Goal: Information Seeking & Learning: Learn about a topic

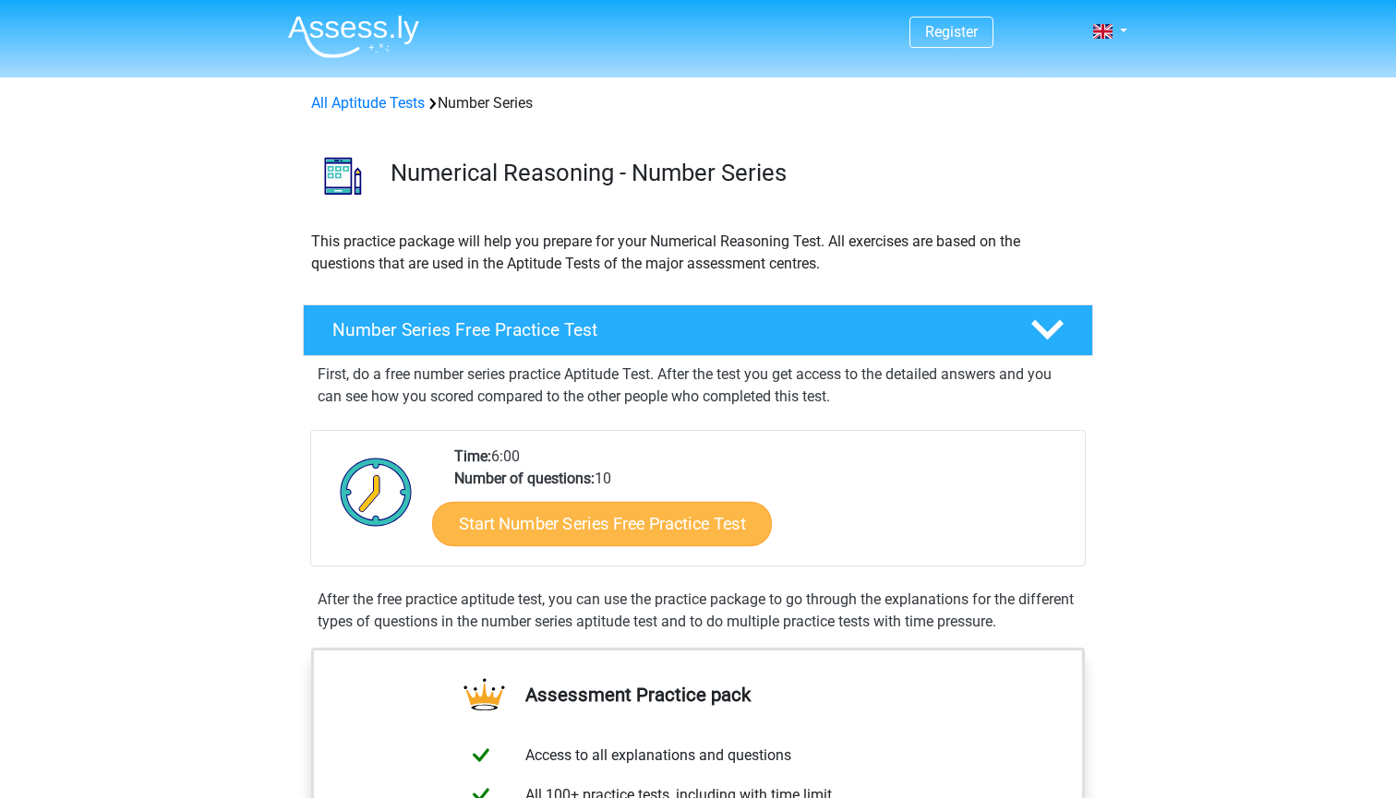
click at [560, 522] on link "Start Number Series Free Practice Test" at bounding box center [602, 523] width 340 height 44
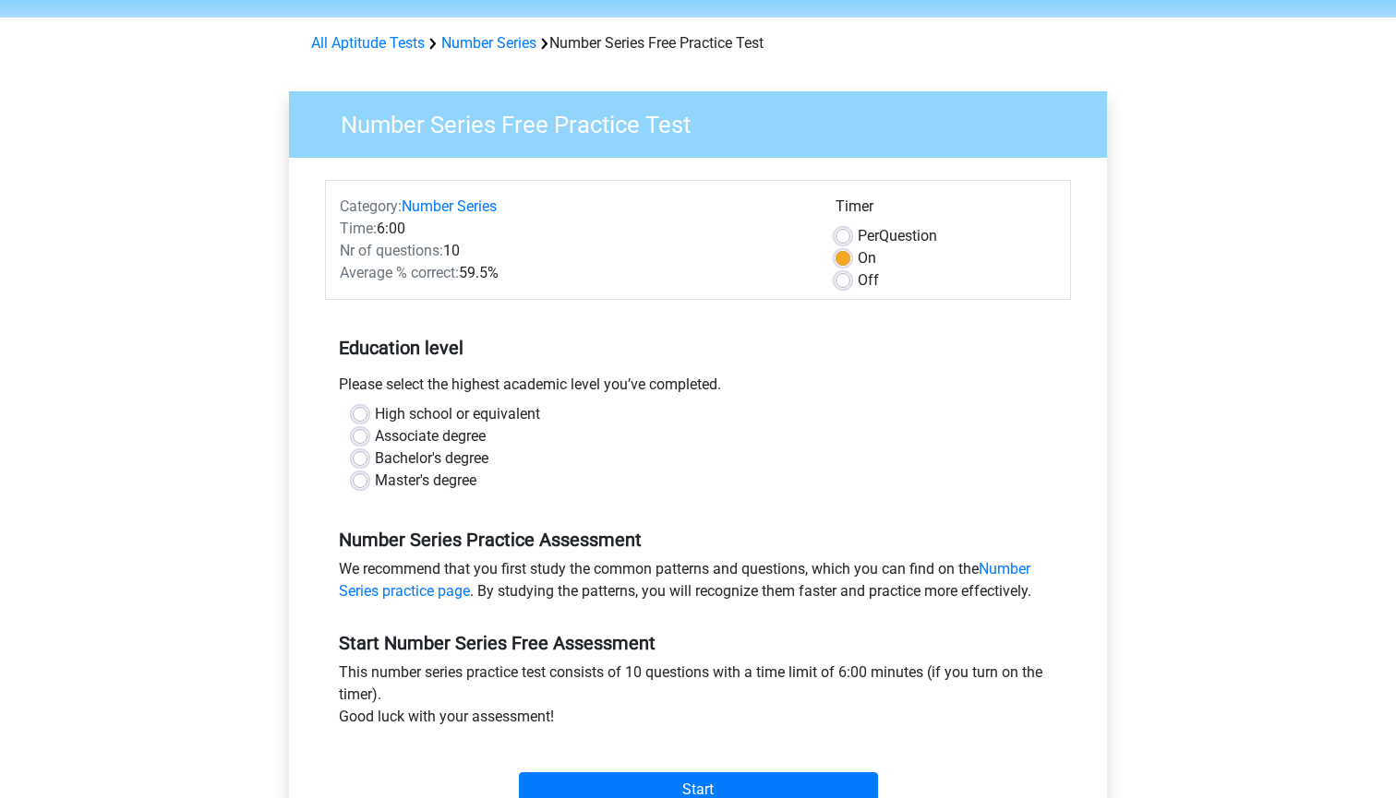
scroll to position [59, 0]
click at [375, 417] on label "High school or equivalent" at bounding box center [457, 415] width 165 height 22
click at [361, 417] on input "High school or equivalent" at bounding box center [360, 413] width 15 height 18
radio input "true"
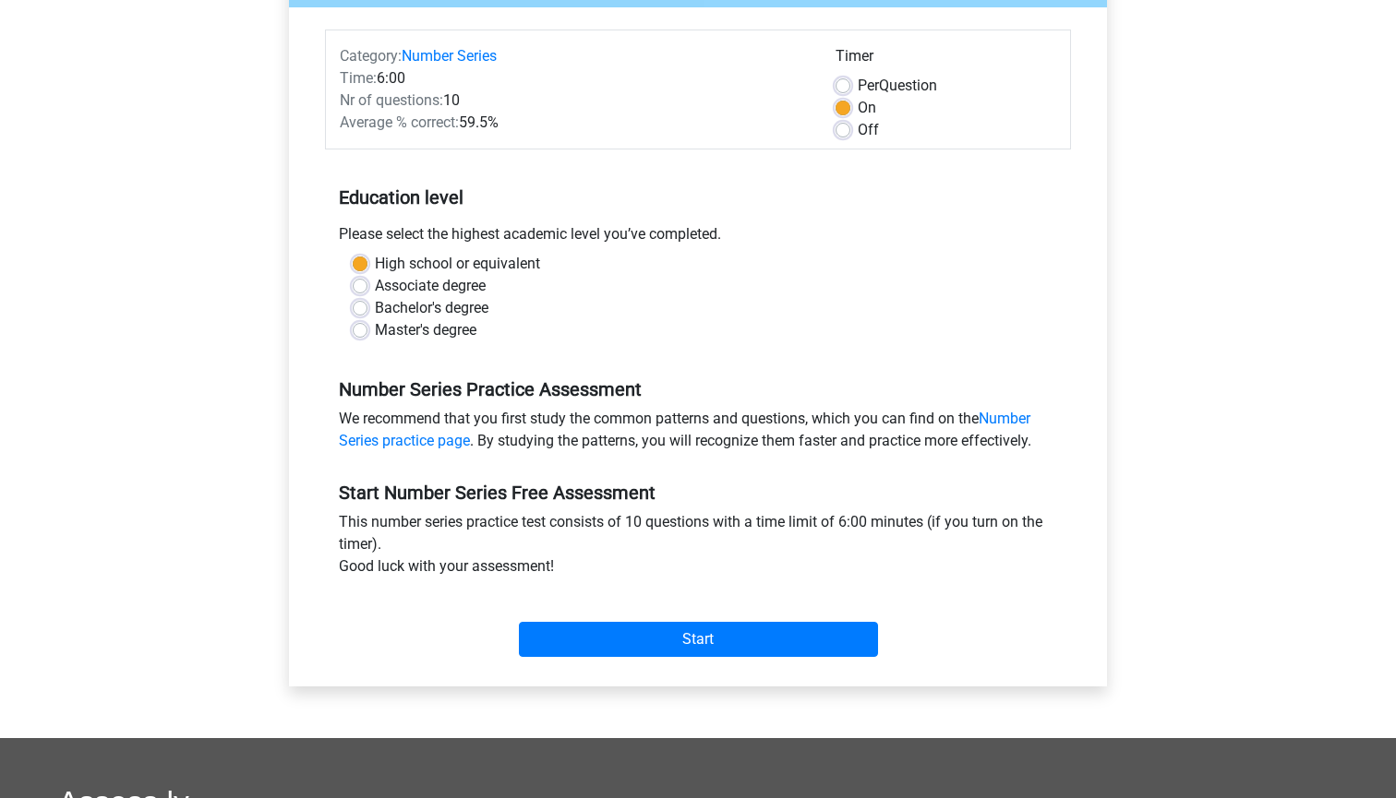
scroll to position [265, 0]
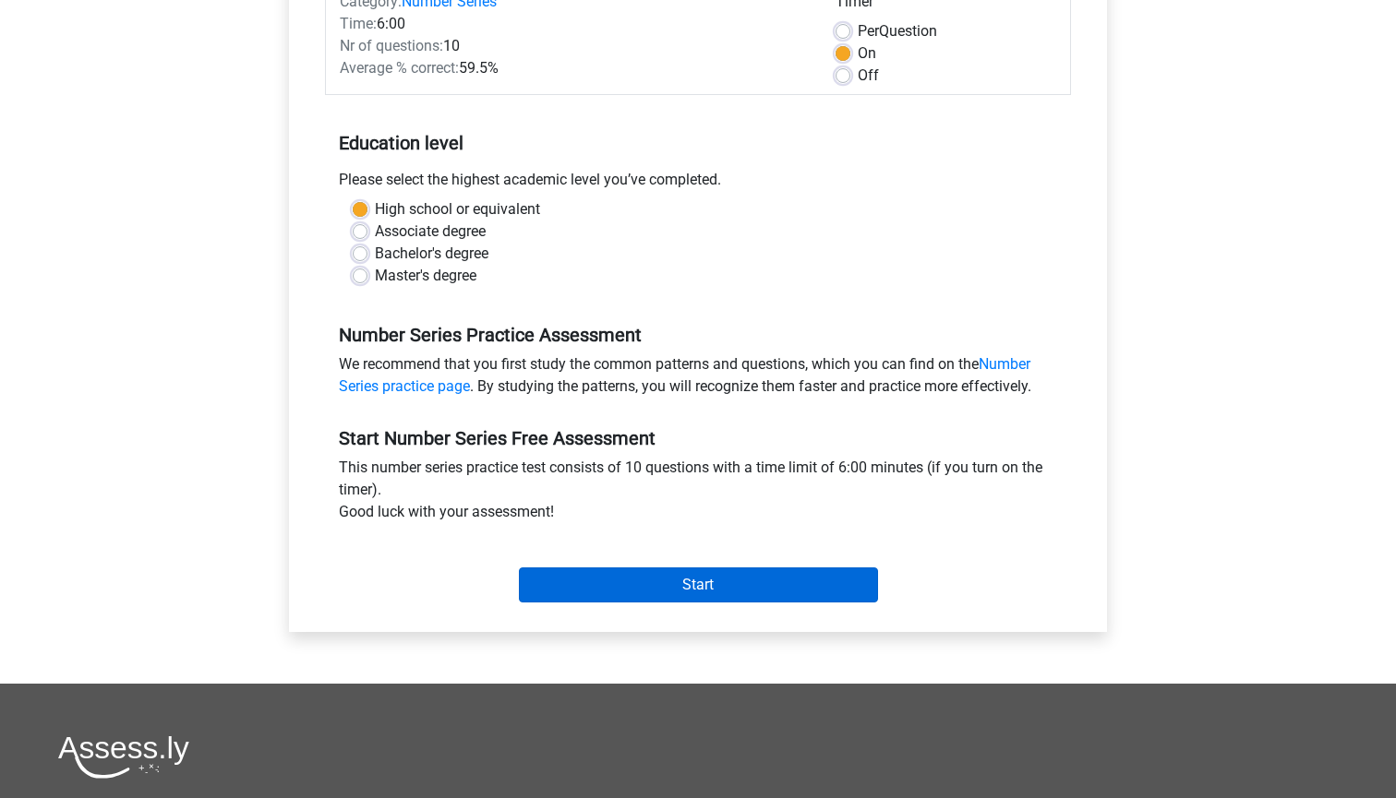
click at [690, 571] on input "Start" at bounding box center [698, 585] width 359 height 35
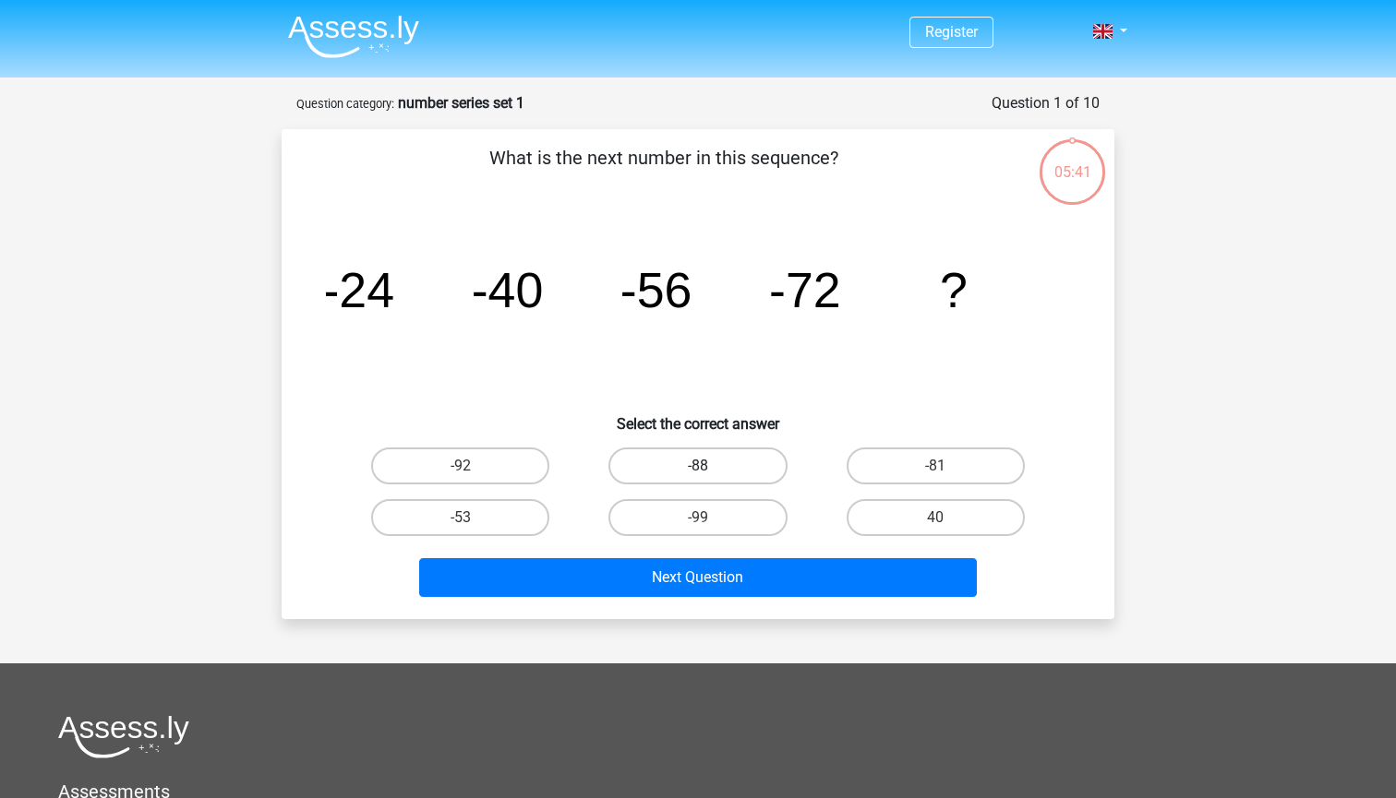
click at [742, 462] on label "-88" at bounding box center [697, 466] width 178 height 37
click at [710, 466] on input "-88" at bounding box center [704, 472] width 12 height 12
radio input "true"
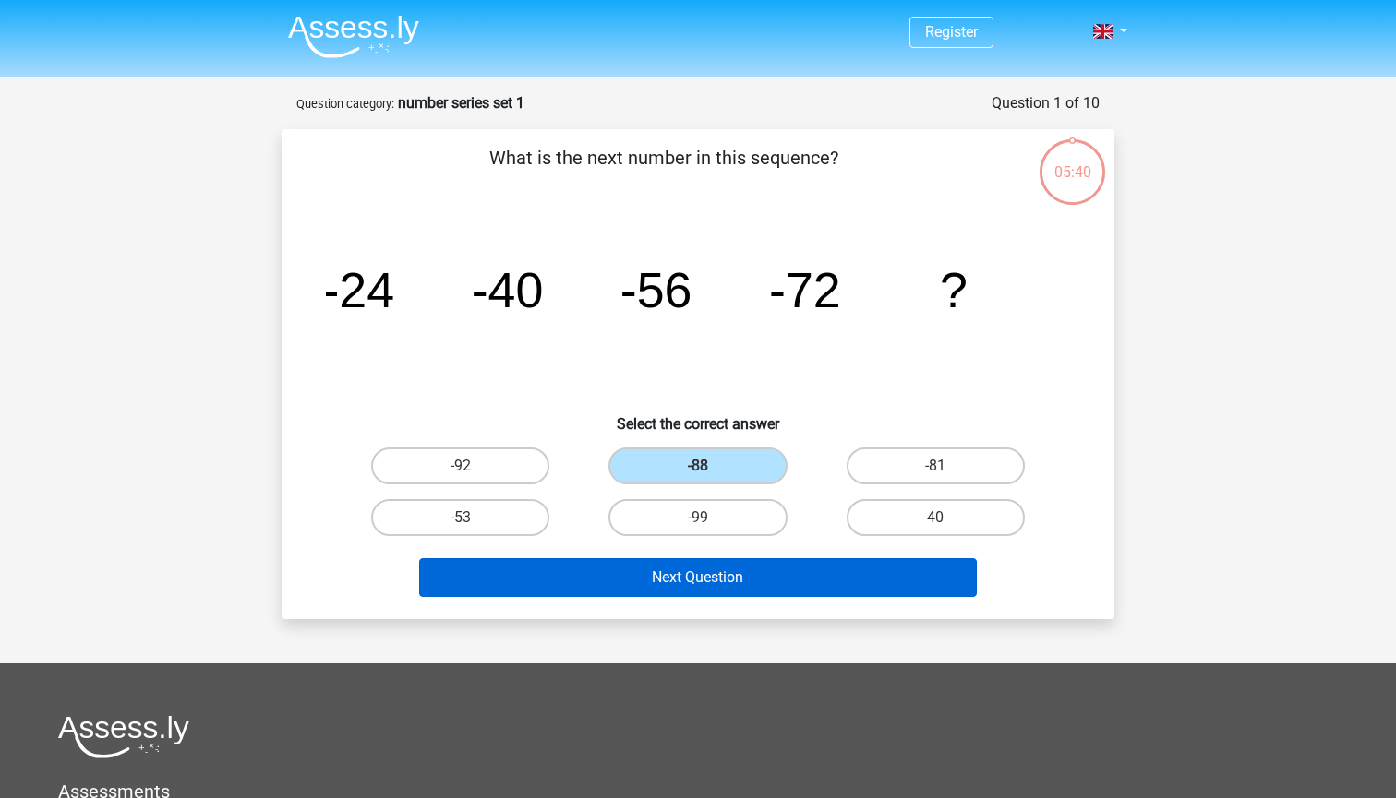
click at [776, 579] on button "Next Question" at bounding box center [698, 577] width 558 height 39
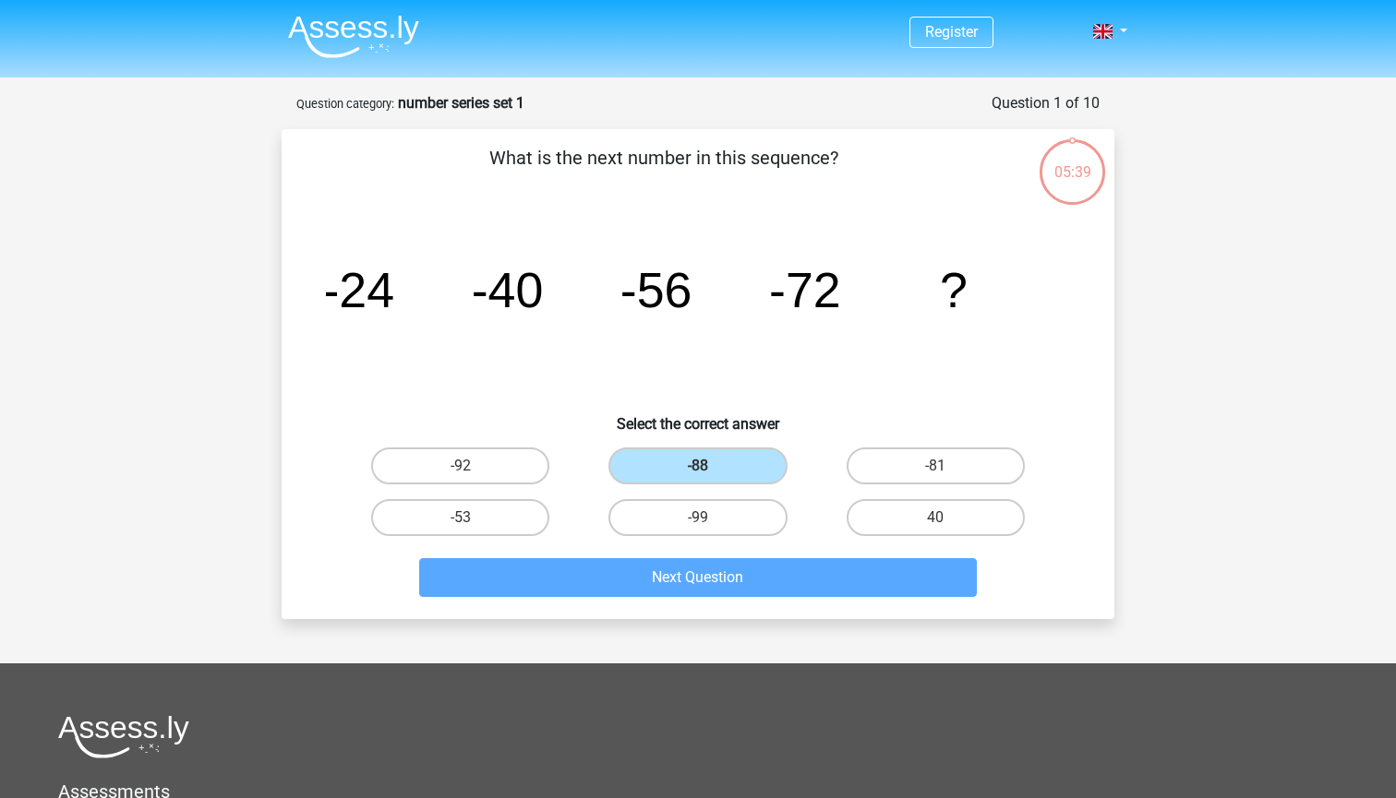
scroll to position [92, 0]
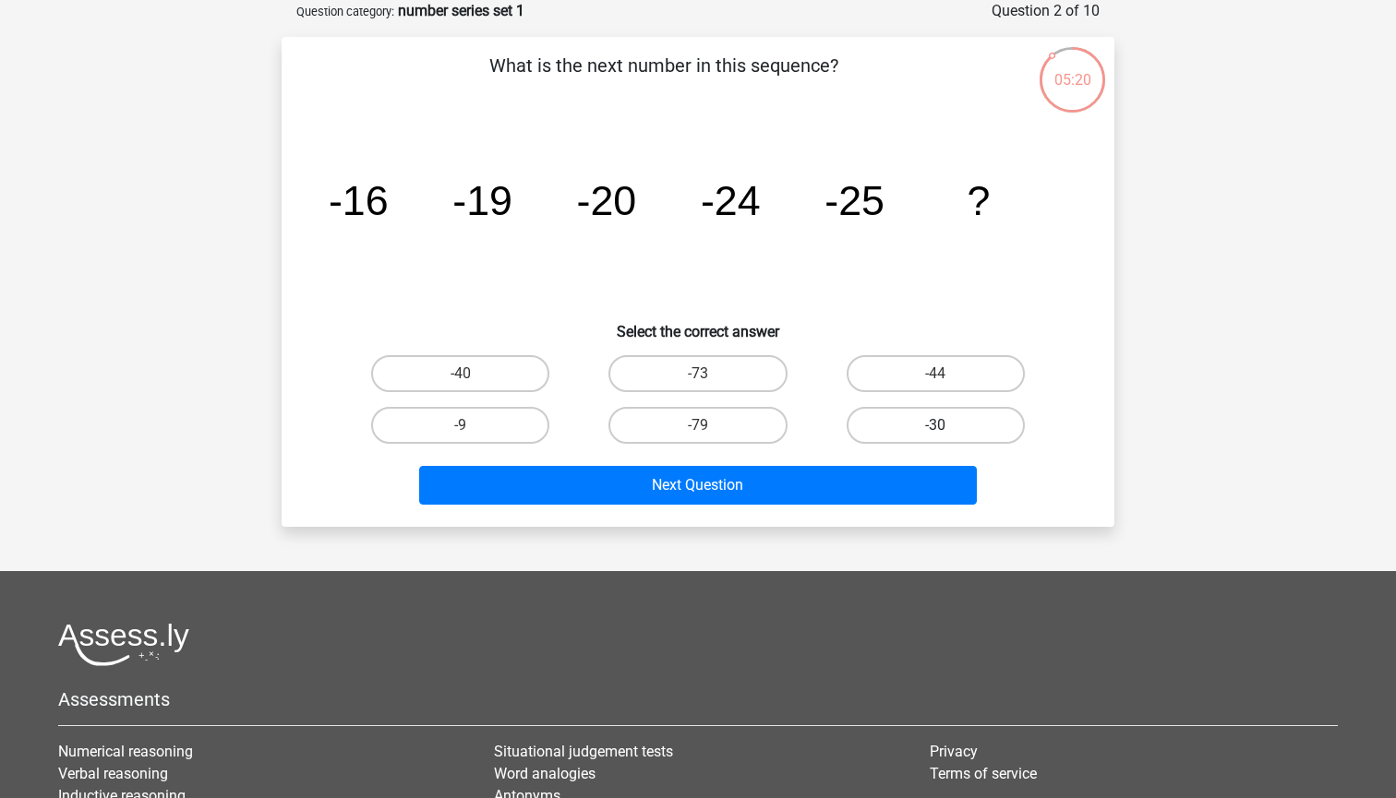
click at [902, 417] on label "-30" at bounding box center [935, 425] width 178 height 37
click at [935, 426] on input "-30" at bounding box center [941, 432] width 12 height 12
radio input "true"
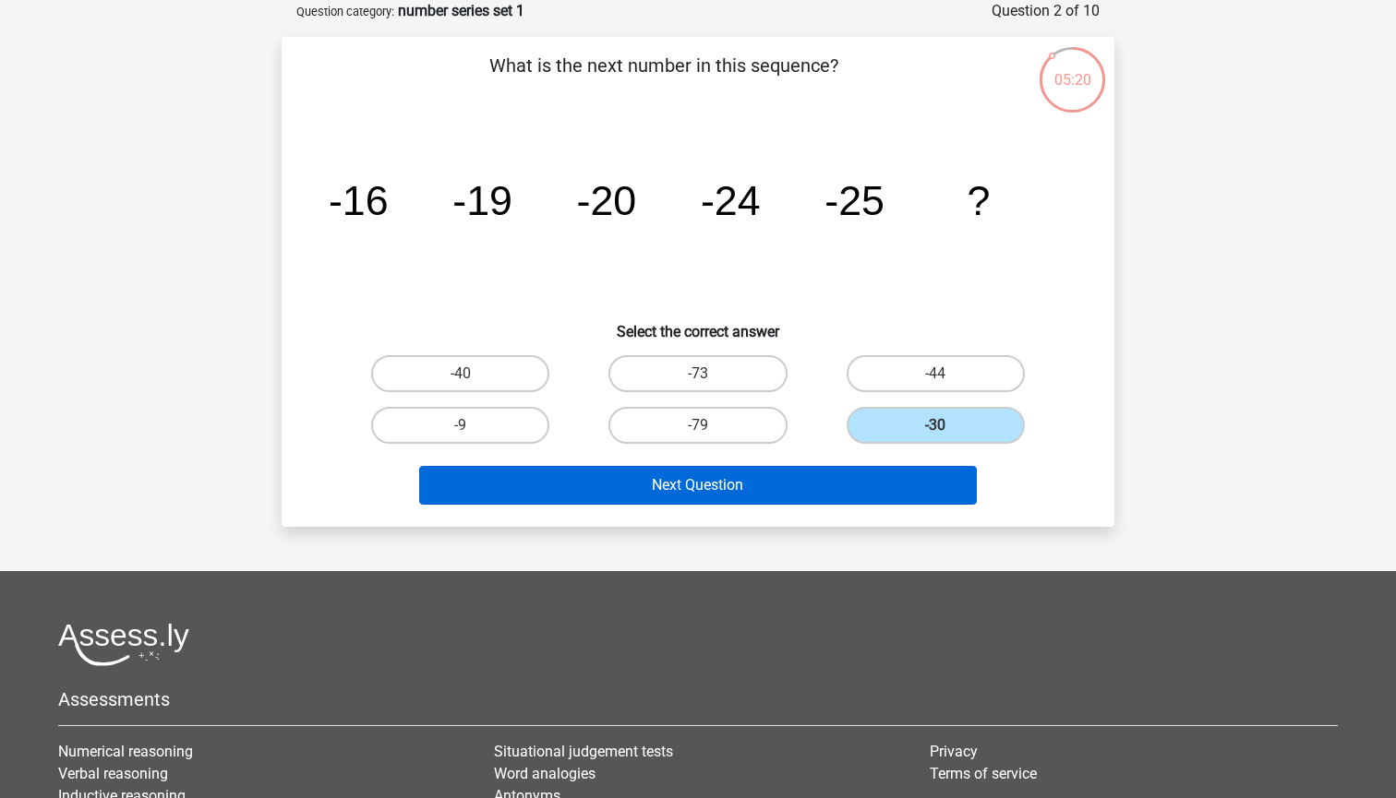
click at [875, 486] on button "Next Question" at bounding box center [698, 485] width 558 height 39
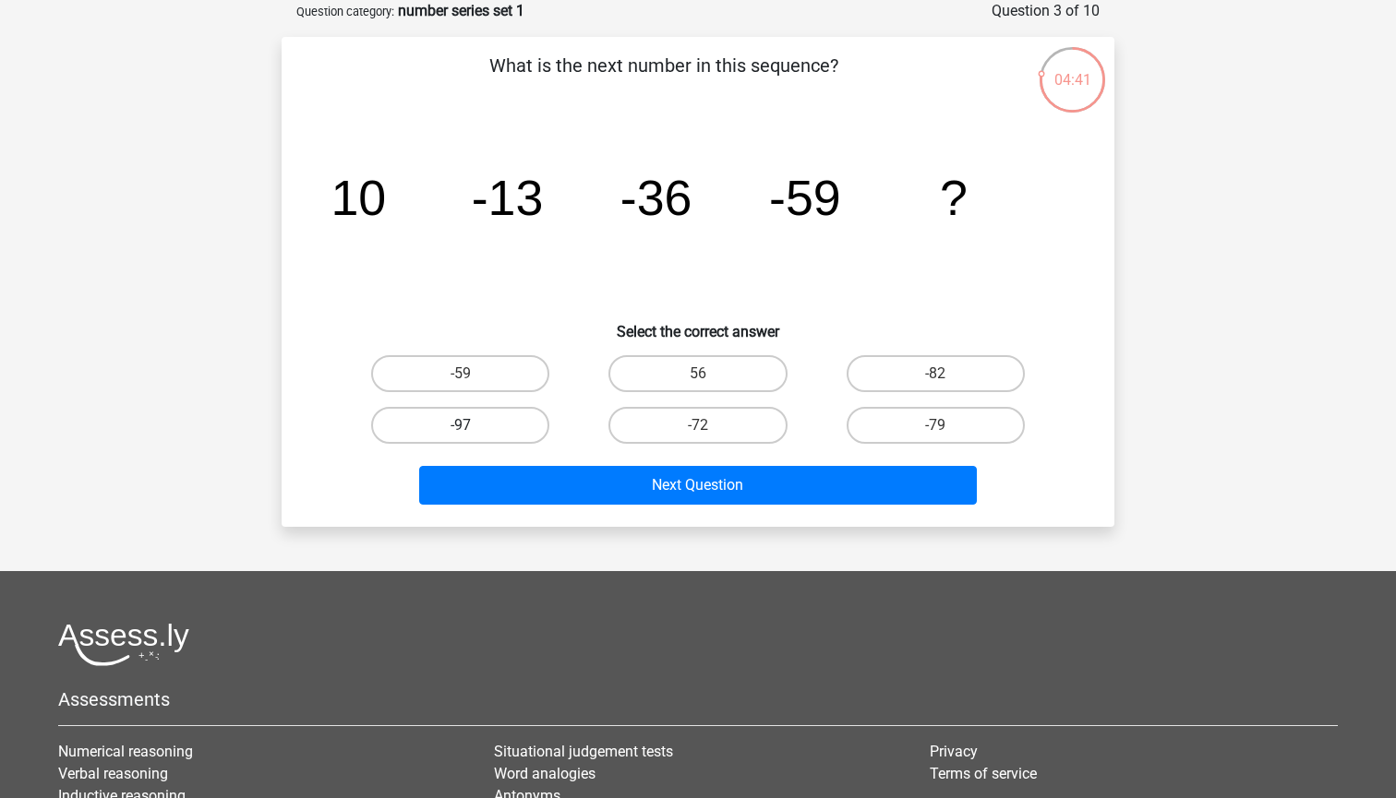
click at [513, 414] on label "-97" at bounding box center [460, 425] width 178 height 37
click at [473, 426] on input "-97" at bounding box center [467, 432] width 12 height 12
radio input "true"
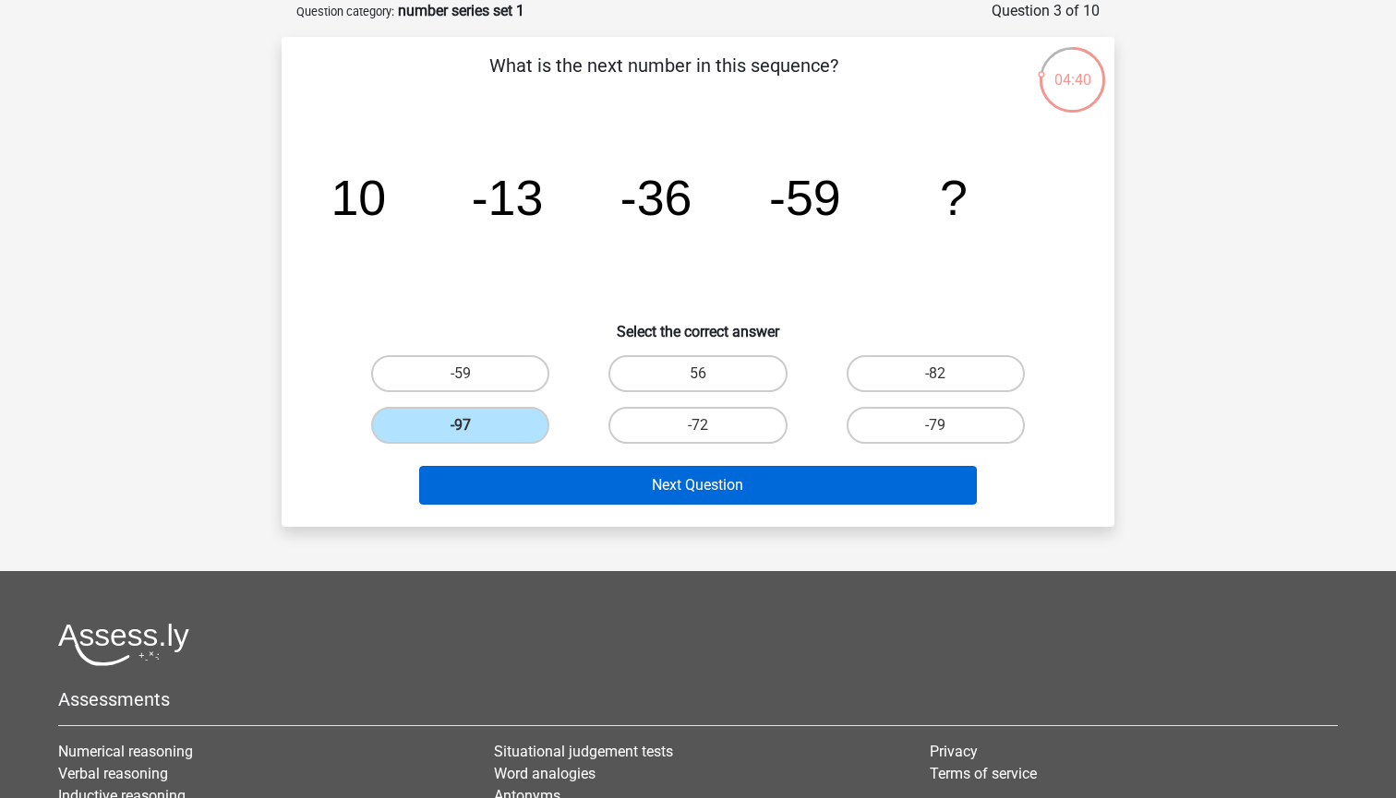
click at [653, 487] on button "Next Question" at bounding box center [698, 485] width 558 height 39
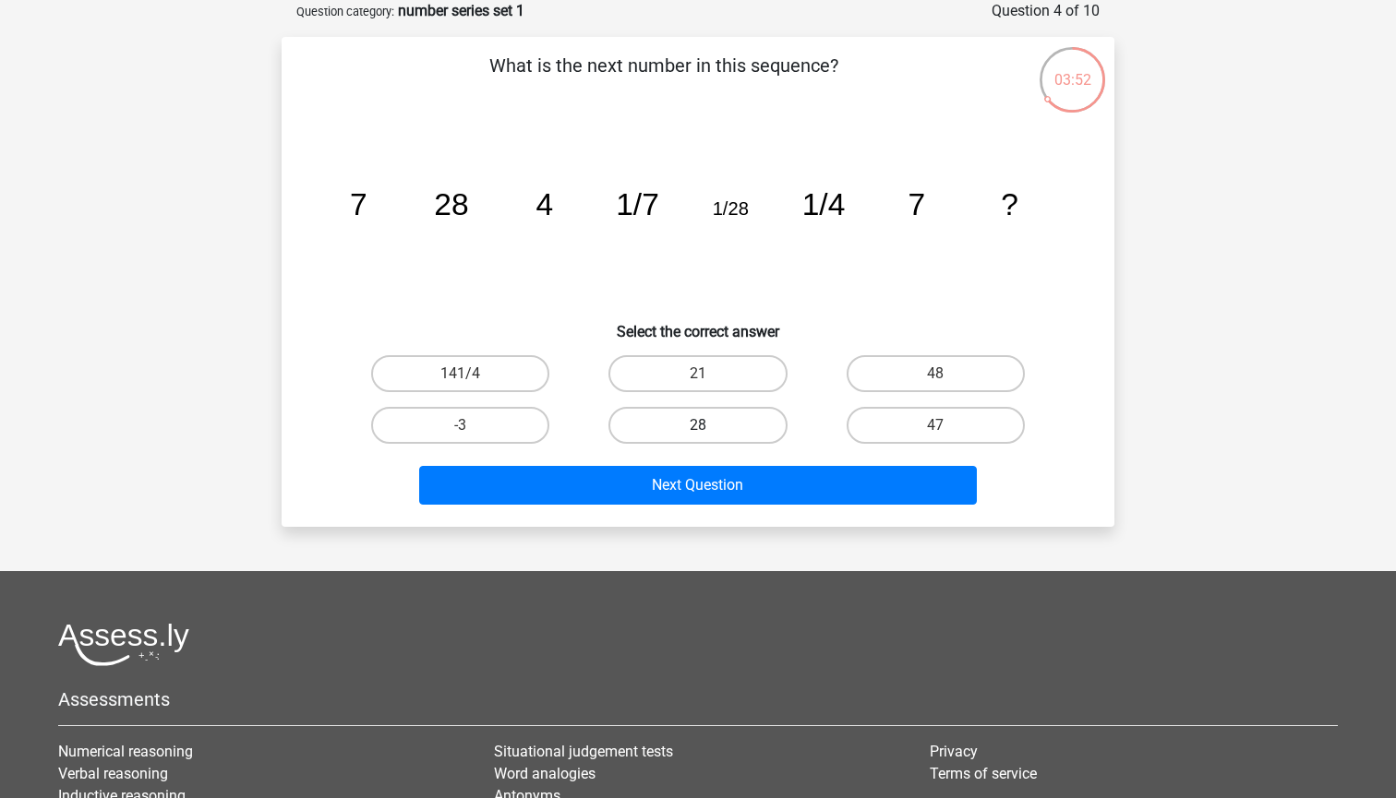
click at [711, 423] on label "28" at bounding box center [697, 425] width 178 height 37
click at [710, 426] on input "28" at bounding box center [704, 432] width 12 height 12
radio input "true"
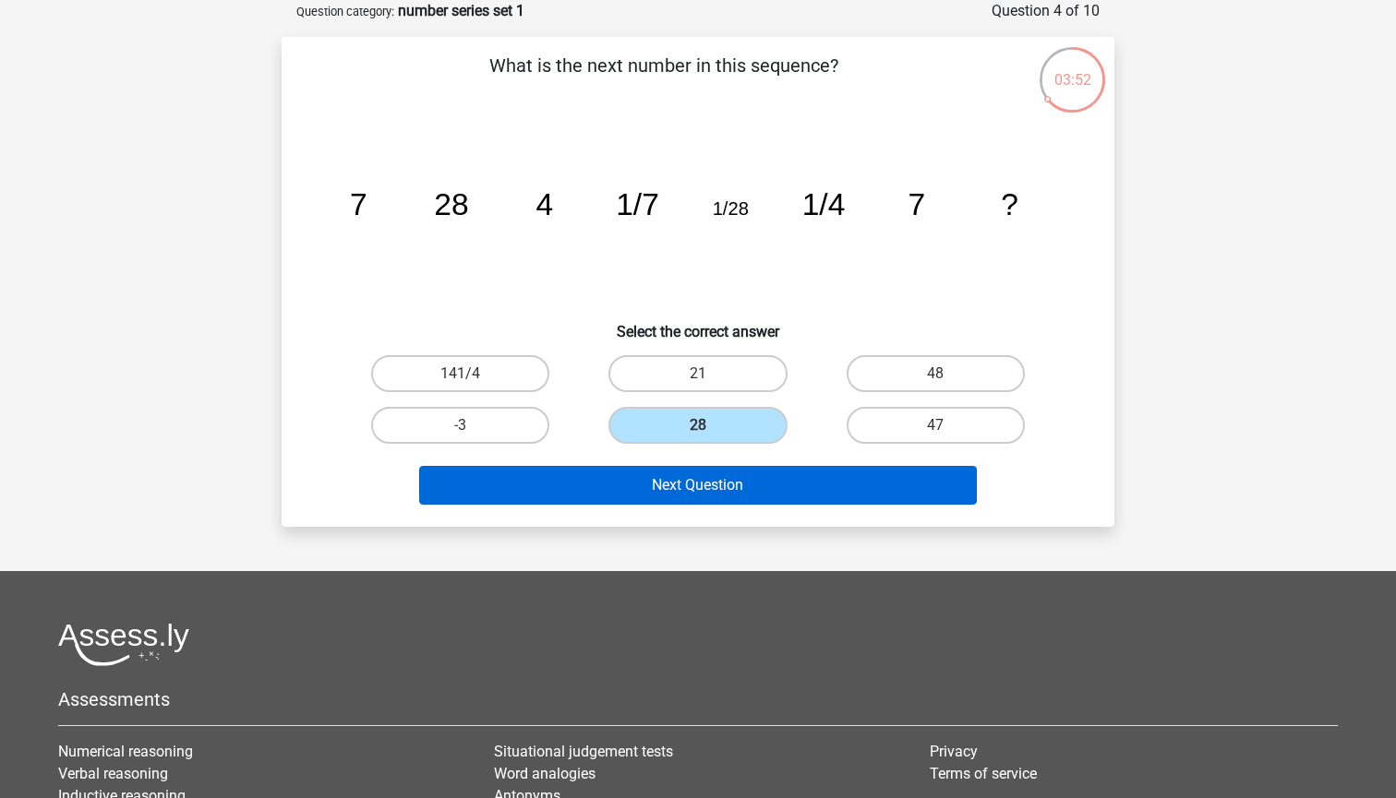
click at [733, 485] on button "Next Question" at bounding box center [698, 485] width 558 height 39
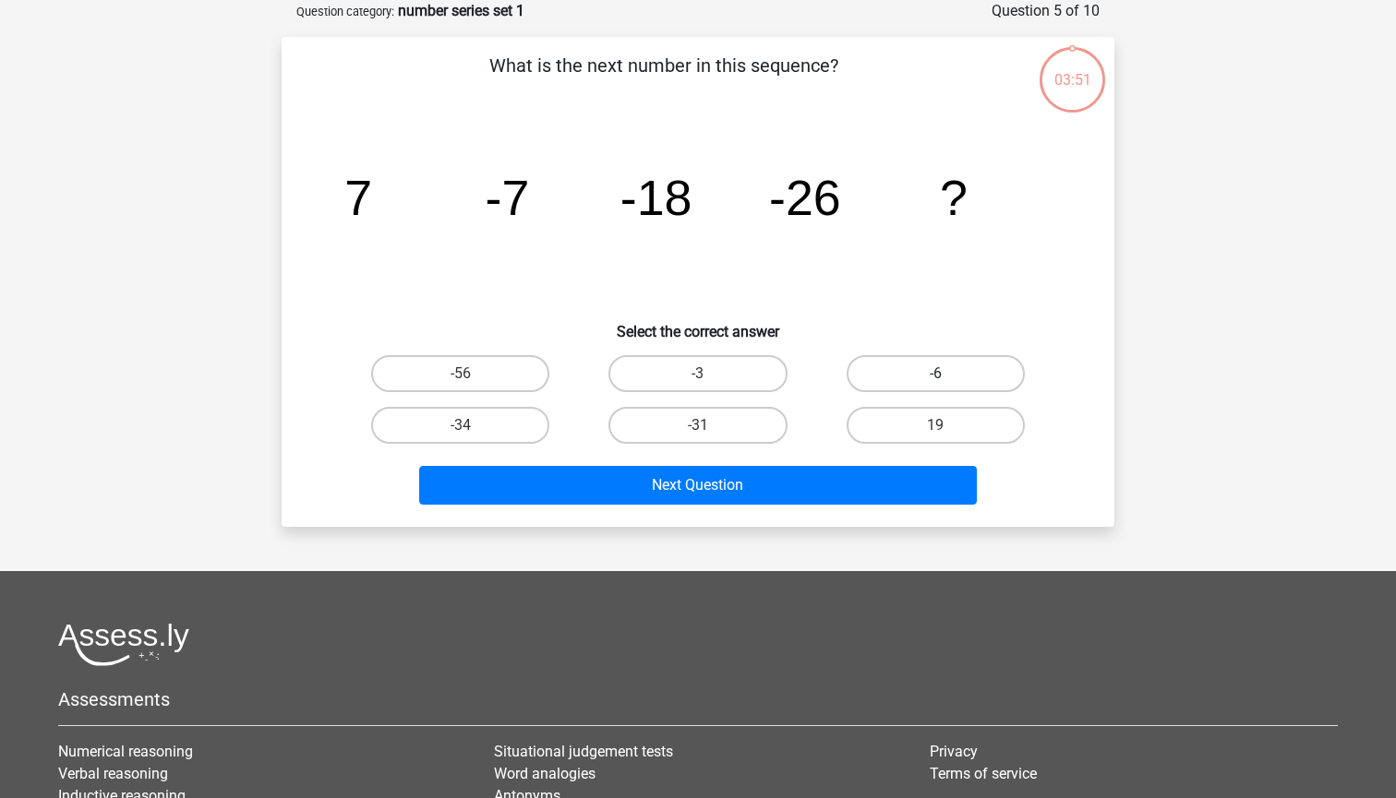
click at [904, 374] on label "-6" at bounding box center [935, 373] width 178 height 37
click at [935, 374] on input "-6" at bounding box center [941, 380] width 12 height 12
radio input "true"
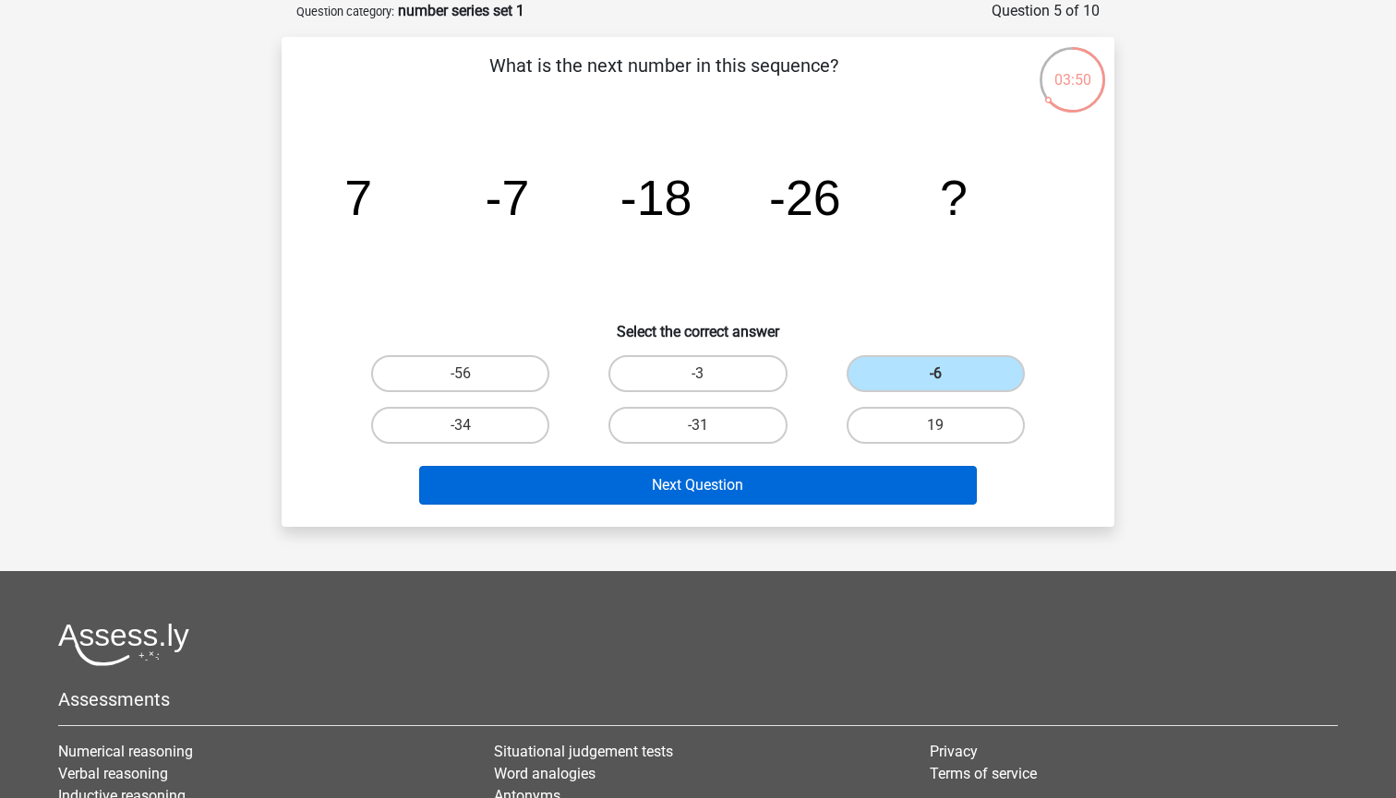
click at [850, 479] on button "Next Question" at bounding box center [698, 485] width 558 height 39
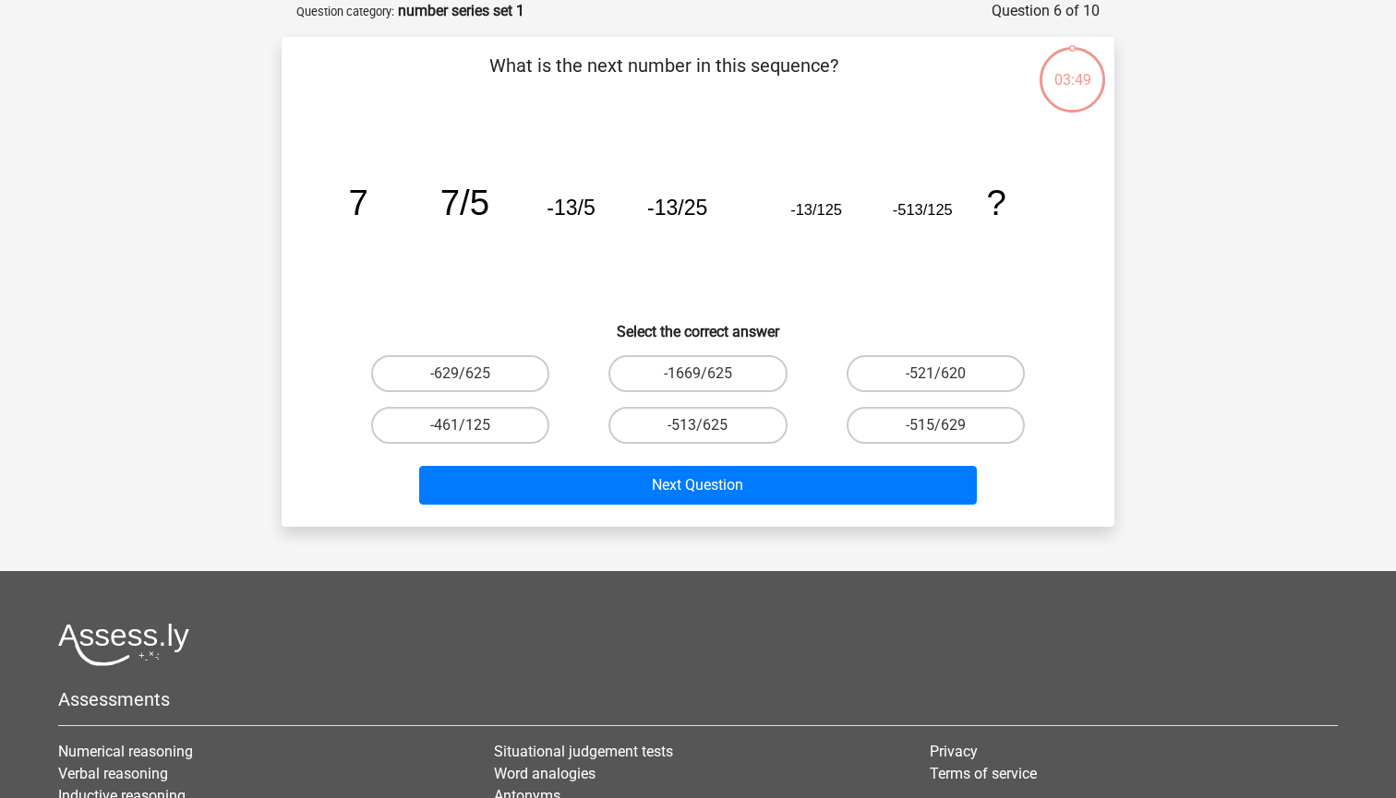
click at [698, 374] on input "-1669/625" at bounding box center [704, 380] width 12 height 12
radio input "true"
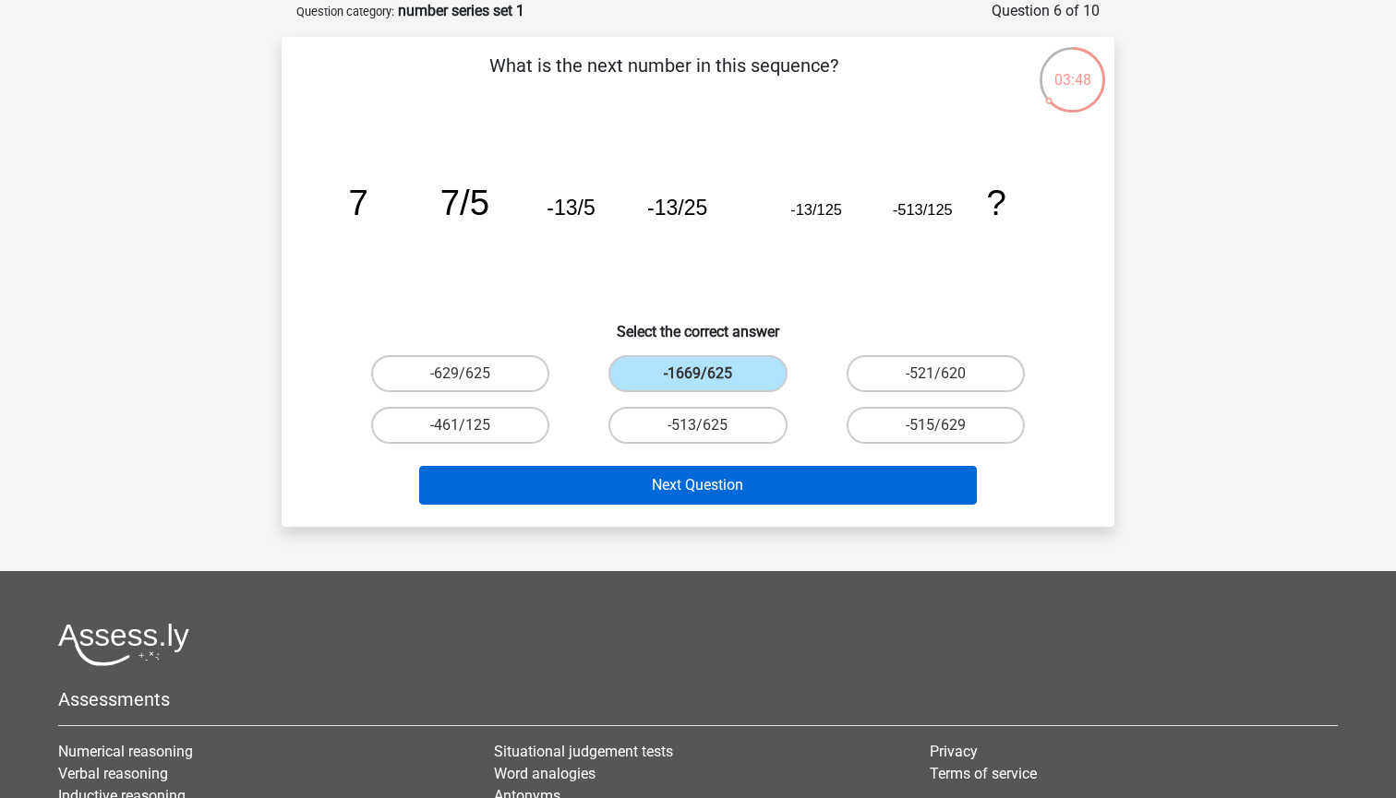
click at [736, 471] on button "Next Question" at bounding box center [698, 485] width 558 height 39
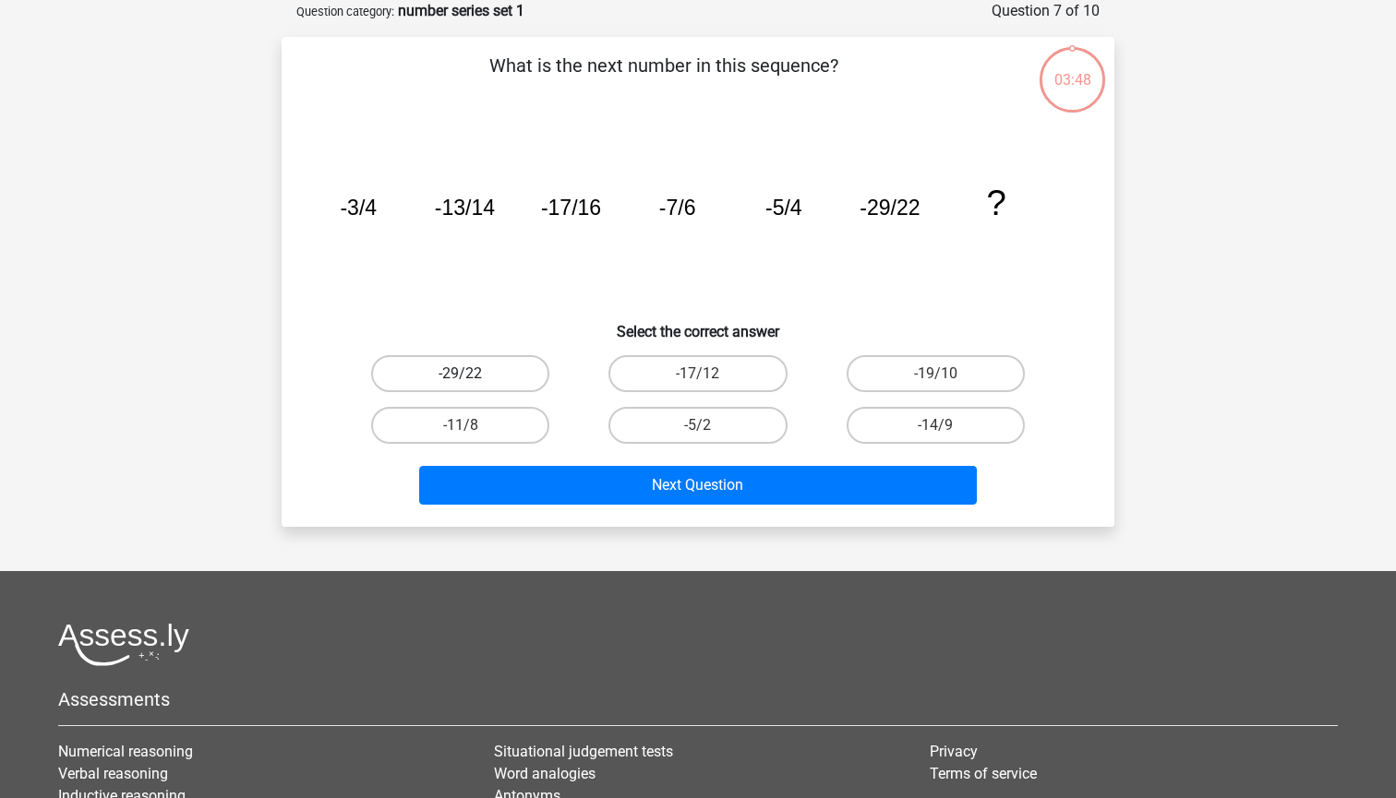
click at [510, 374] on label "-29/22" at bounding box center [460, 373] width 178 height 37
click at [473, 374] on input "-29/22" at bounding box center [467, 380] width 12 height 12
radio input "true"
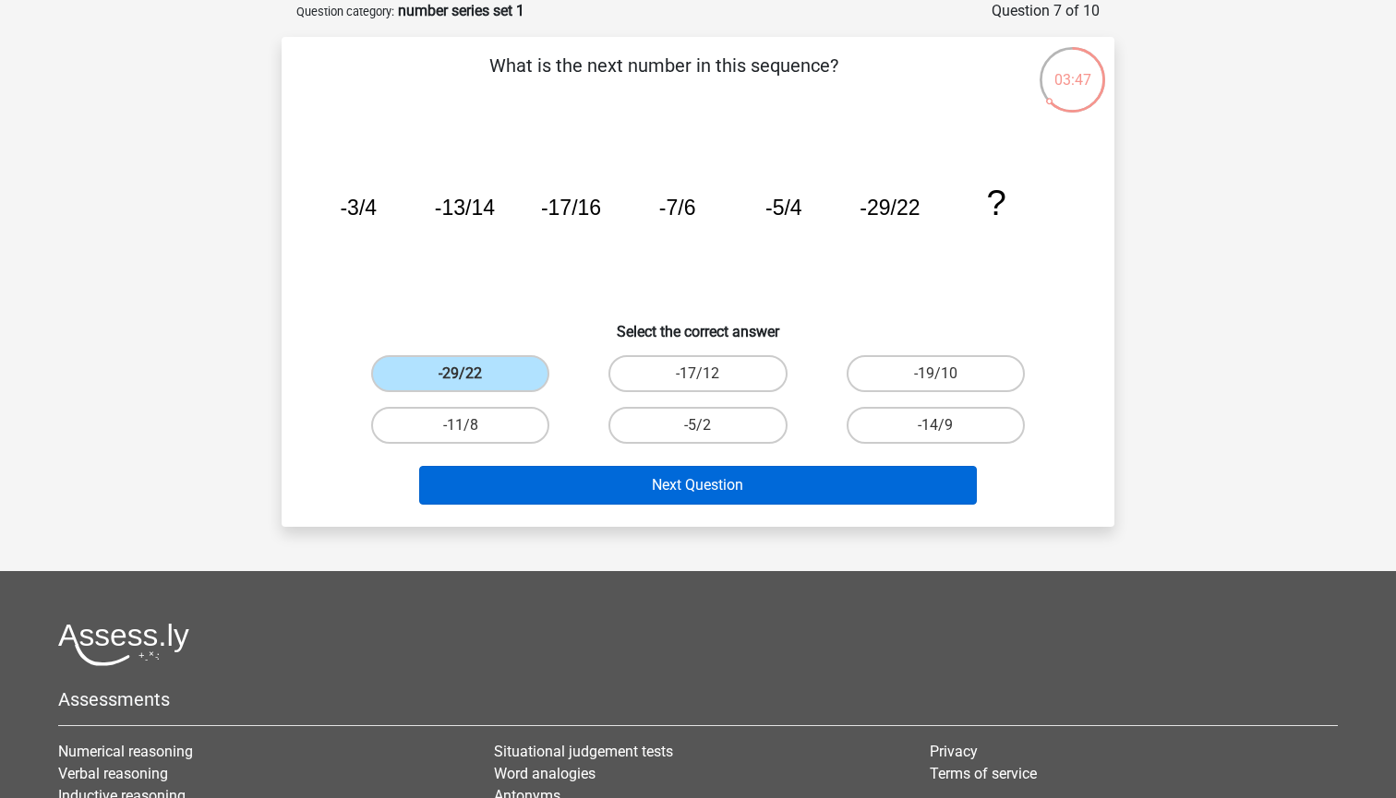
click at [614, 491] on button "Next Question" at bounding box center [698, 485] width 558 height 39
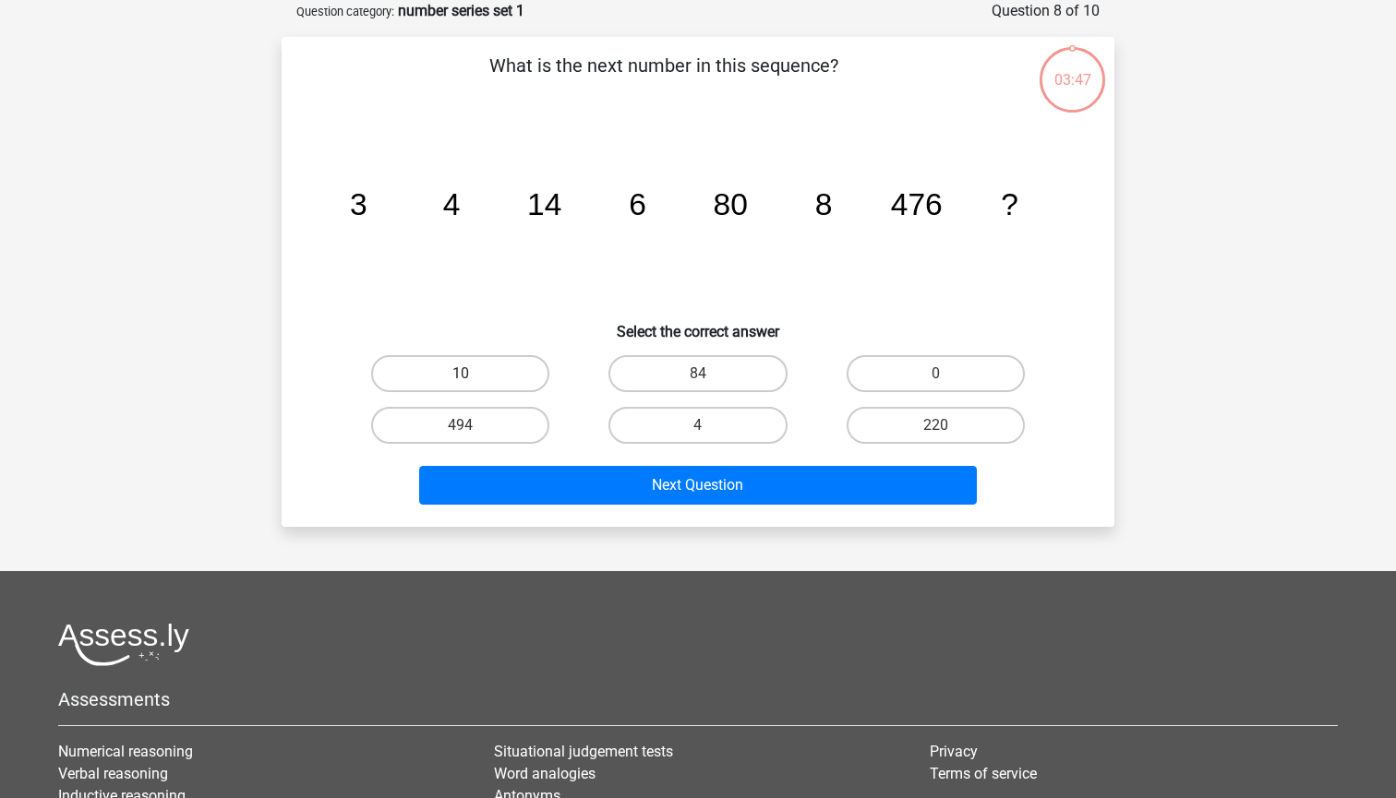
click at [490, 360] on label "10" at bounding box center [460, 373] width 178 height 37
click at [473, 374] on input "10" at bounding box center [467, 380] width 12 height 12
radio input "true"
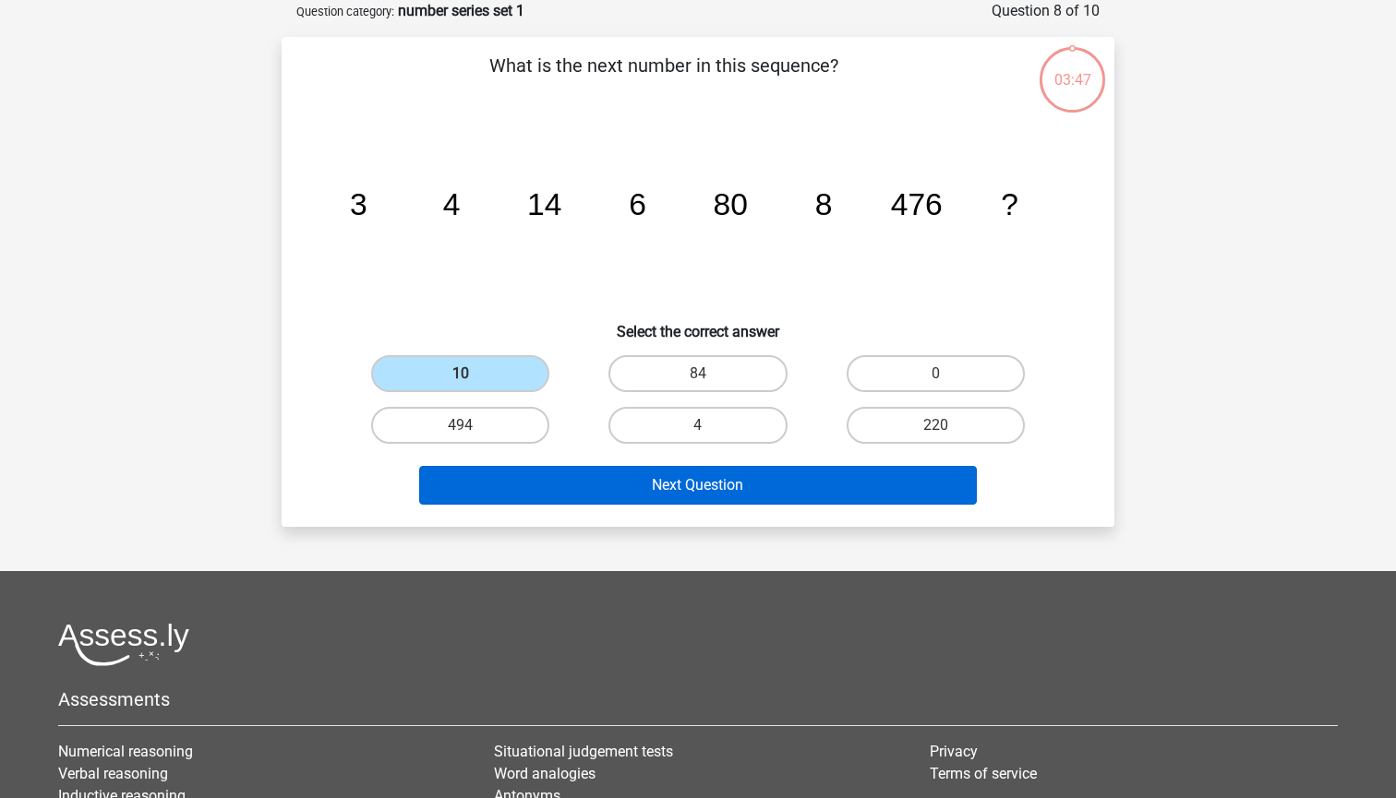
click at [618, 486] on button "Next Question" at bounding box center [698, 485] width 558 height 39
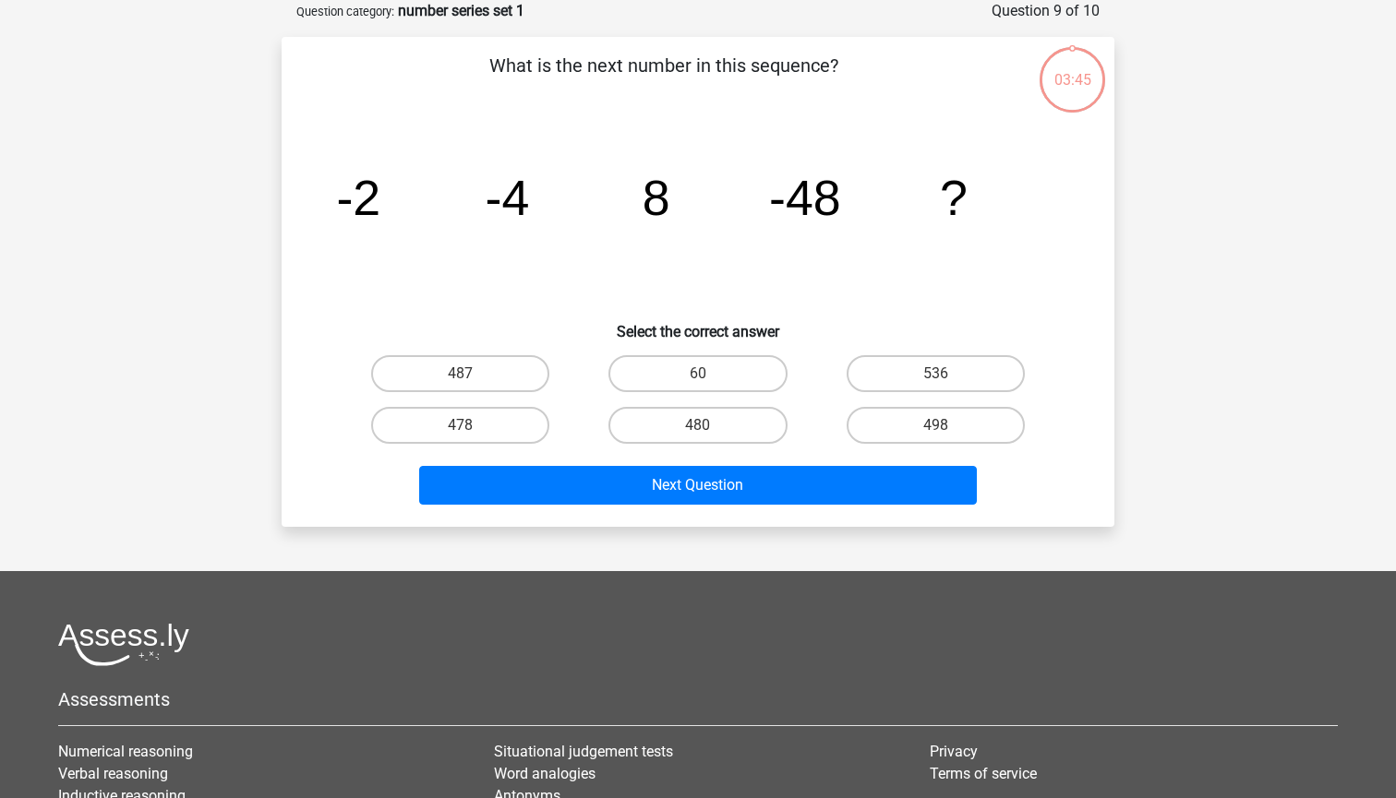
click at [942, 405] on div "498" at bounding box center [935, 426] width 237 height 52
click at [932, 376] on label "536" at bounding box center [935, 373] width 178 height 37
click at [935, 376] on input "536" at bounding box center [941, 380] width 12 height 12
radio input "true"
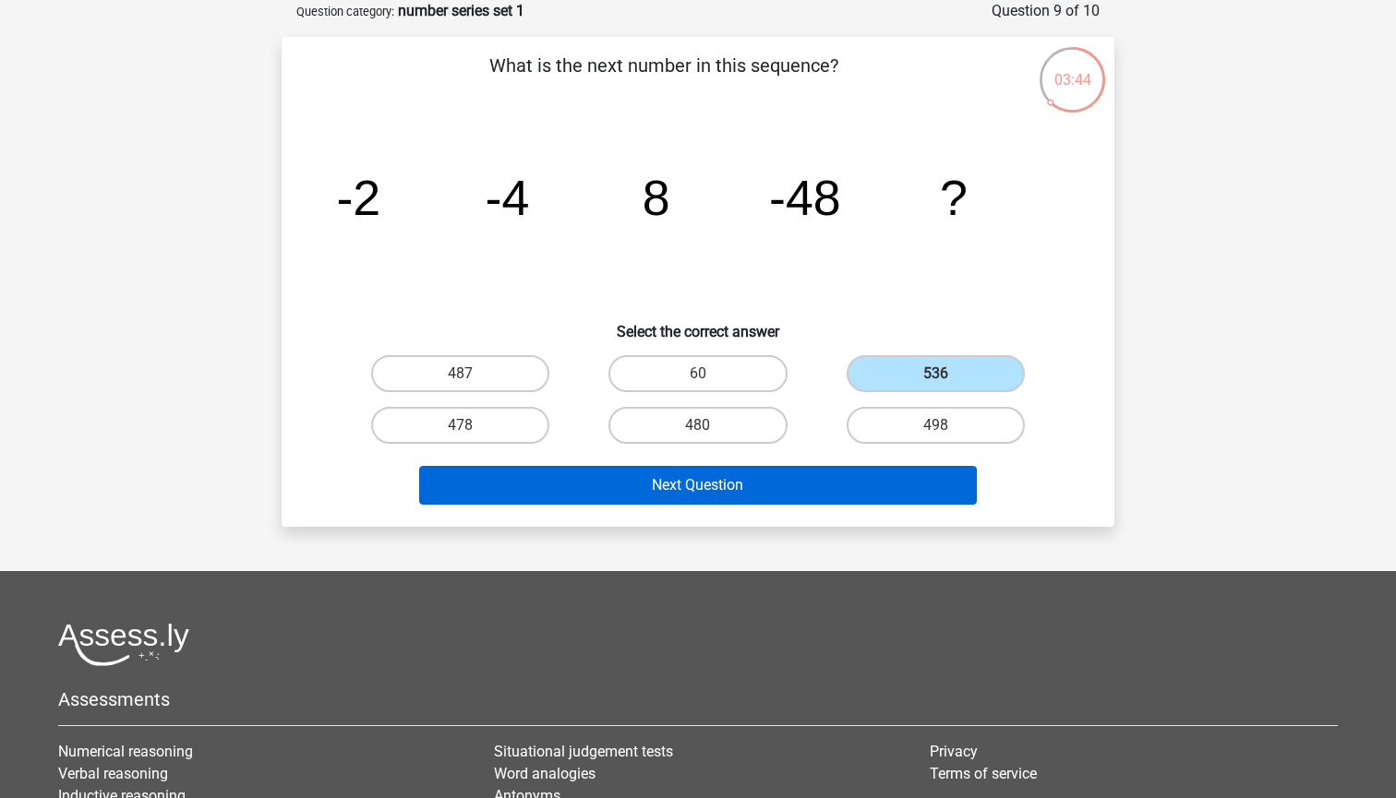
click at [879, 474] on button "Next Question" at bounding box center [698, 485] width 558 height 39
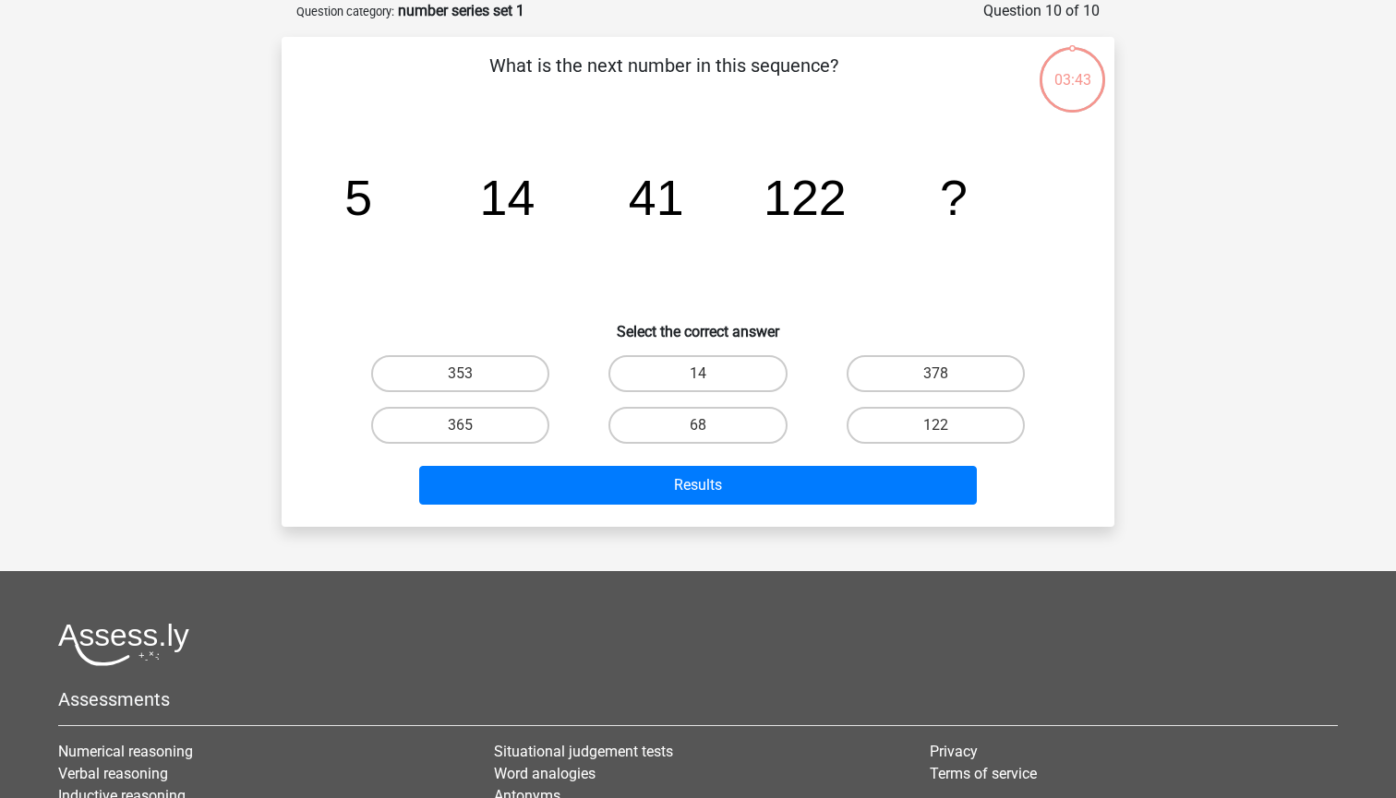
click at [701, 430] on input "68" at bounding box center [704, 432] width 12 height 12
radio input "true"
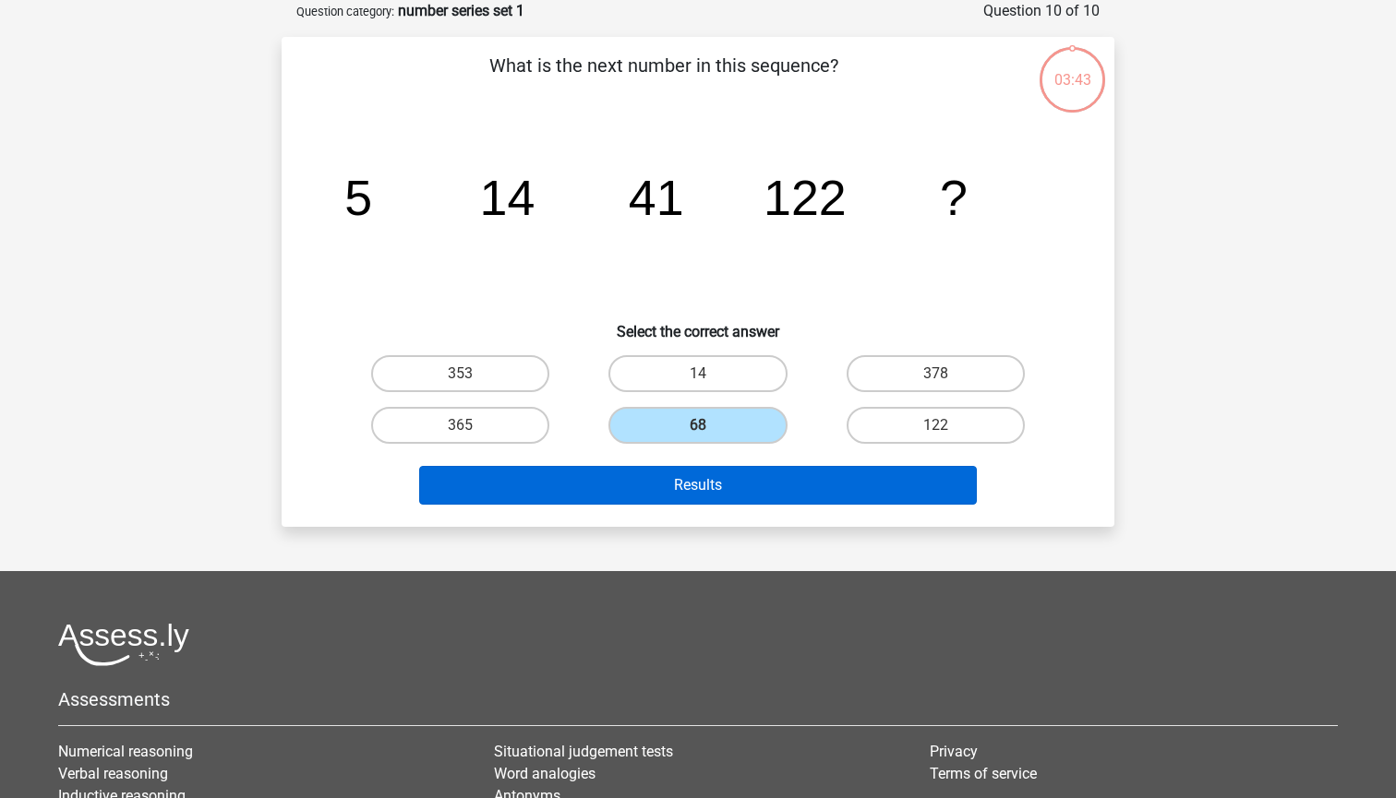
click at [727, 485] on button "Results" at bounding box center [698, 485] width 558 height 39
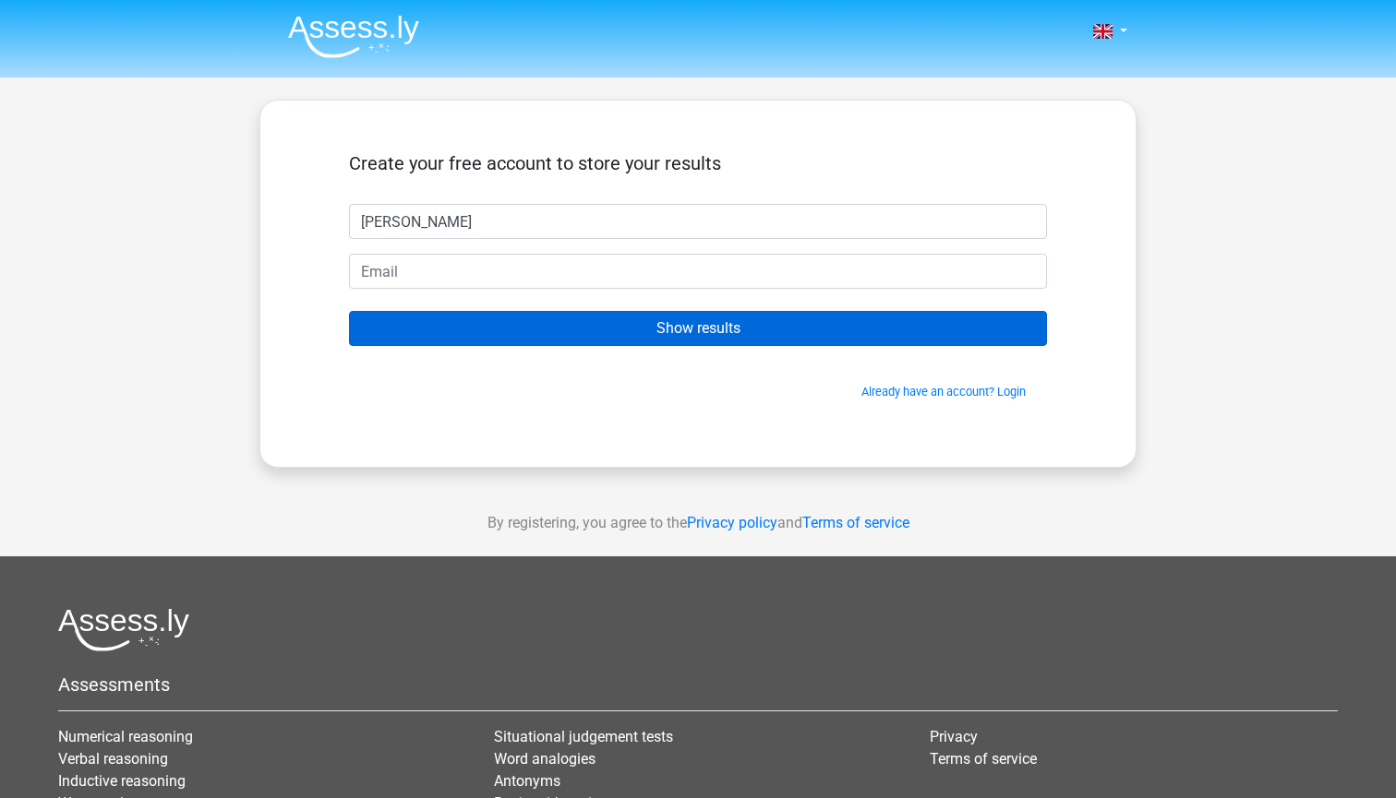
type input "[PERSON_NAME]"
click at [557, 345] on input "Show results" at bounding box center [698, 328] width 698 height 35
click at [548, 330] on input "Show results" at bounding box center [698, 328] width 698 height 35
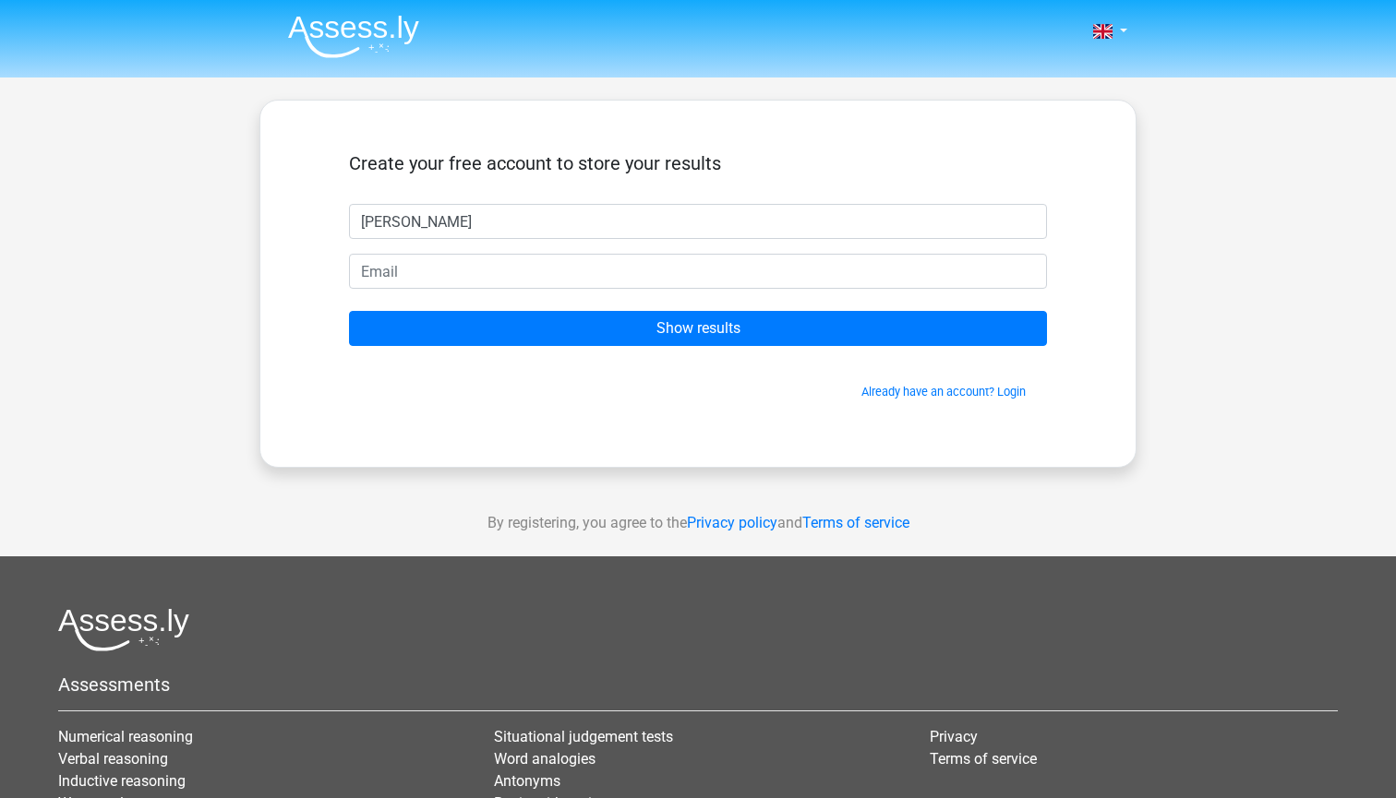
click at [497, 290] on form "Create your free account to store your results [PERSON_NAME] Show results Alrea…" at bounding box center [698, 276] width 698 height 248
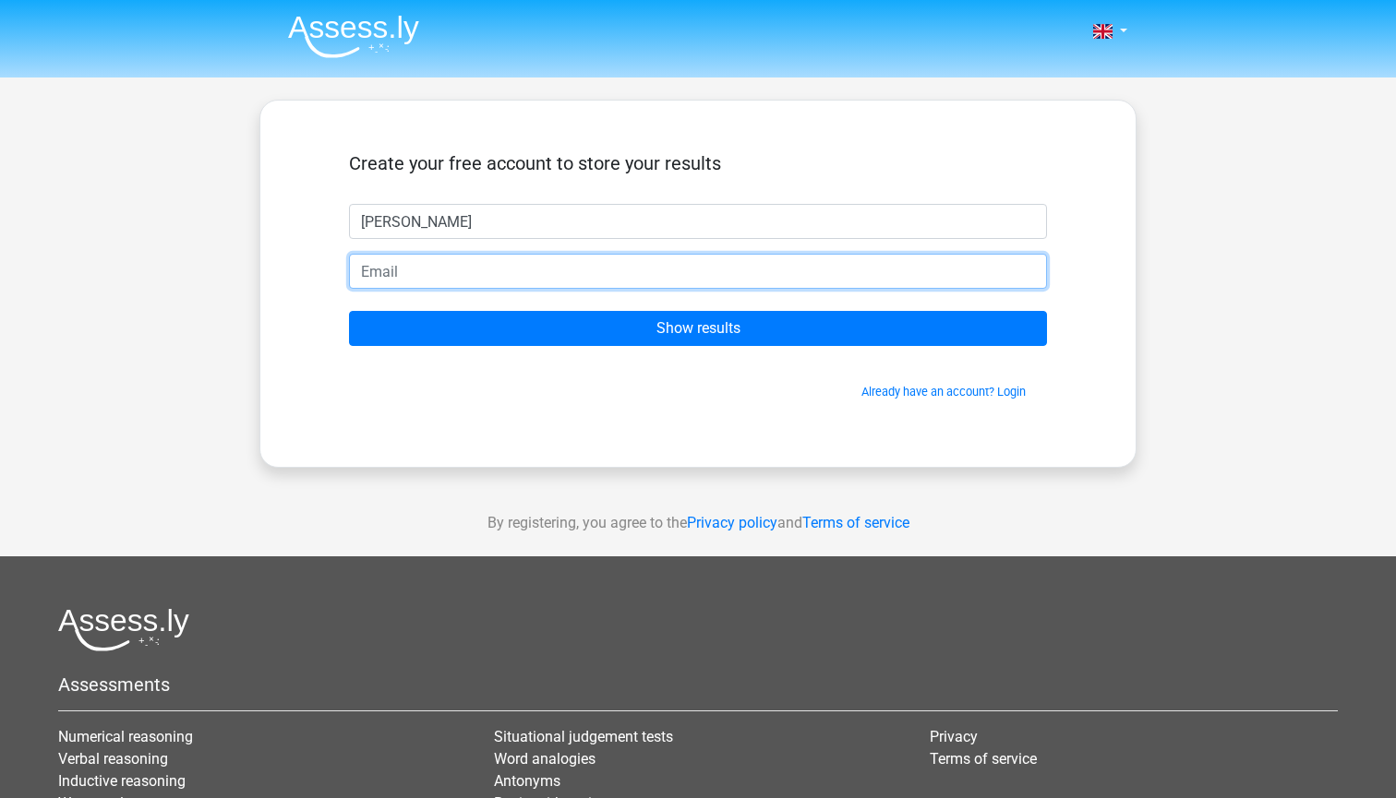
click at [474, 258] on input "email" at bounding box center [698, 271] width 698 height 35
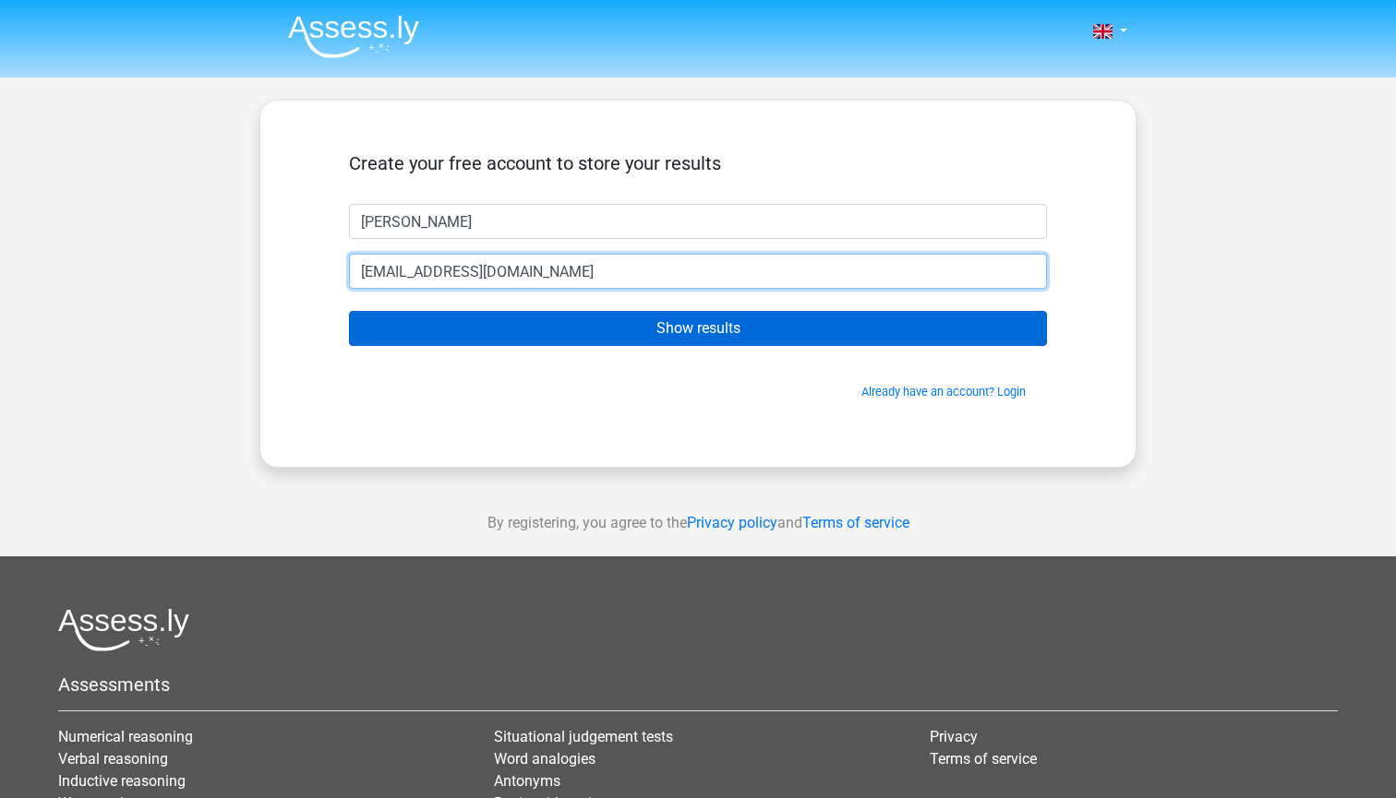
type input "[EMAIL_ADDRESS][DOMAIN_NAME]"
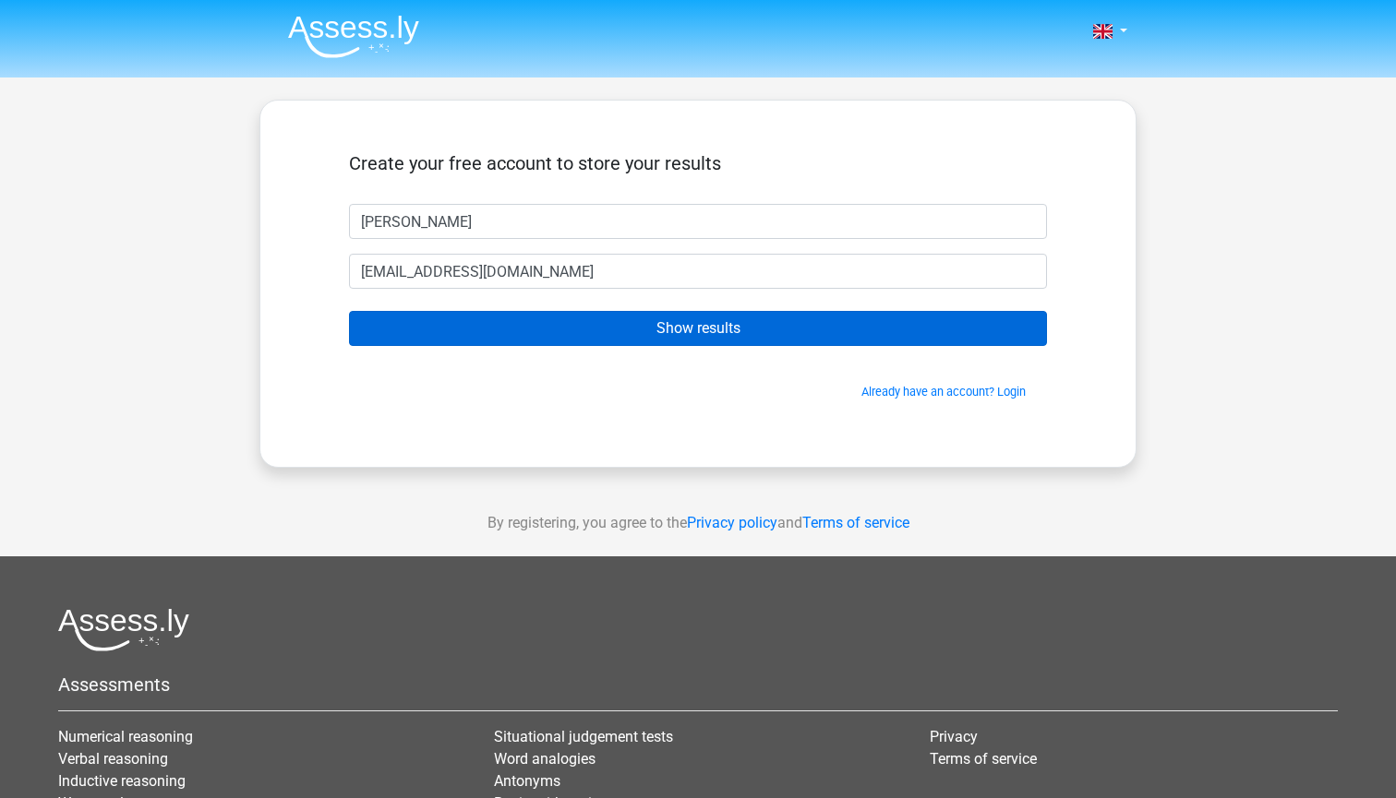
click at [458, 325] on input "Show results" at bounding box center [698, 328] width 698 height 35
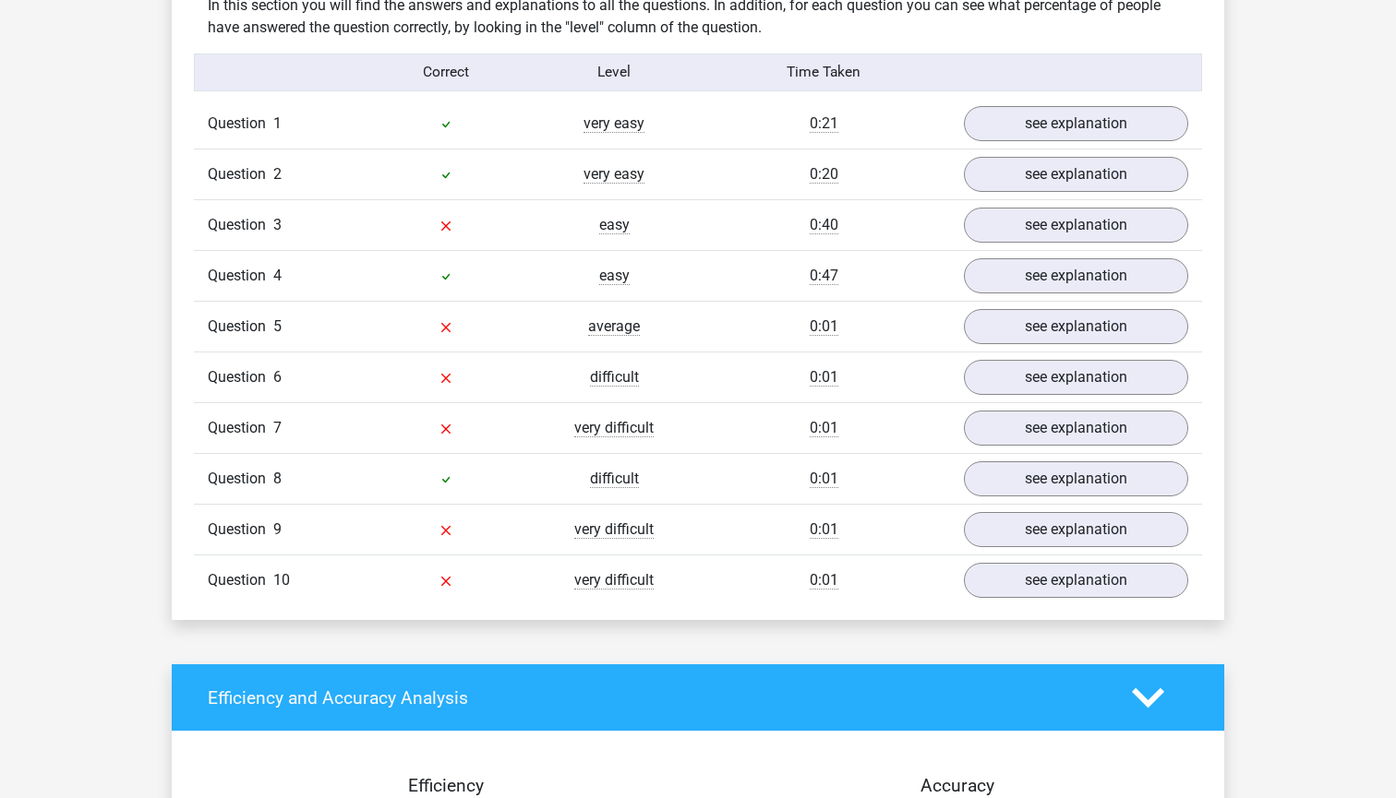
scroll to position [1457, 0]
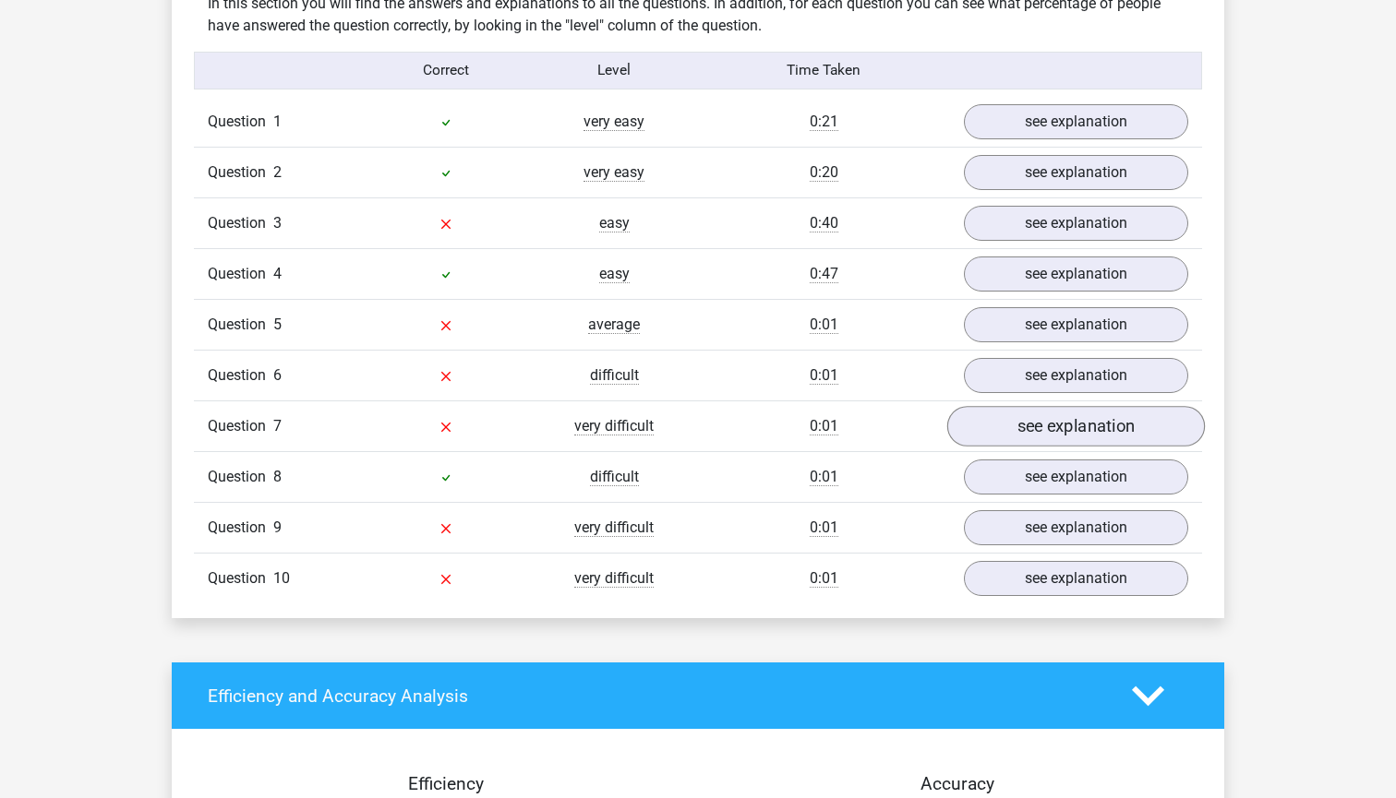
click at [999, 435] on link "see explanation" at bounding box center [1076, 427] width 258 height 41
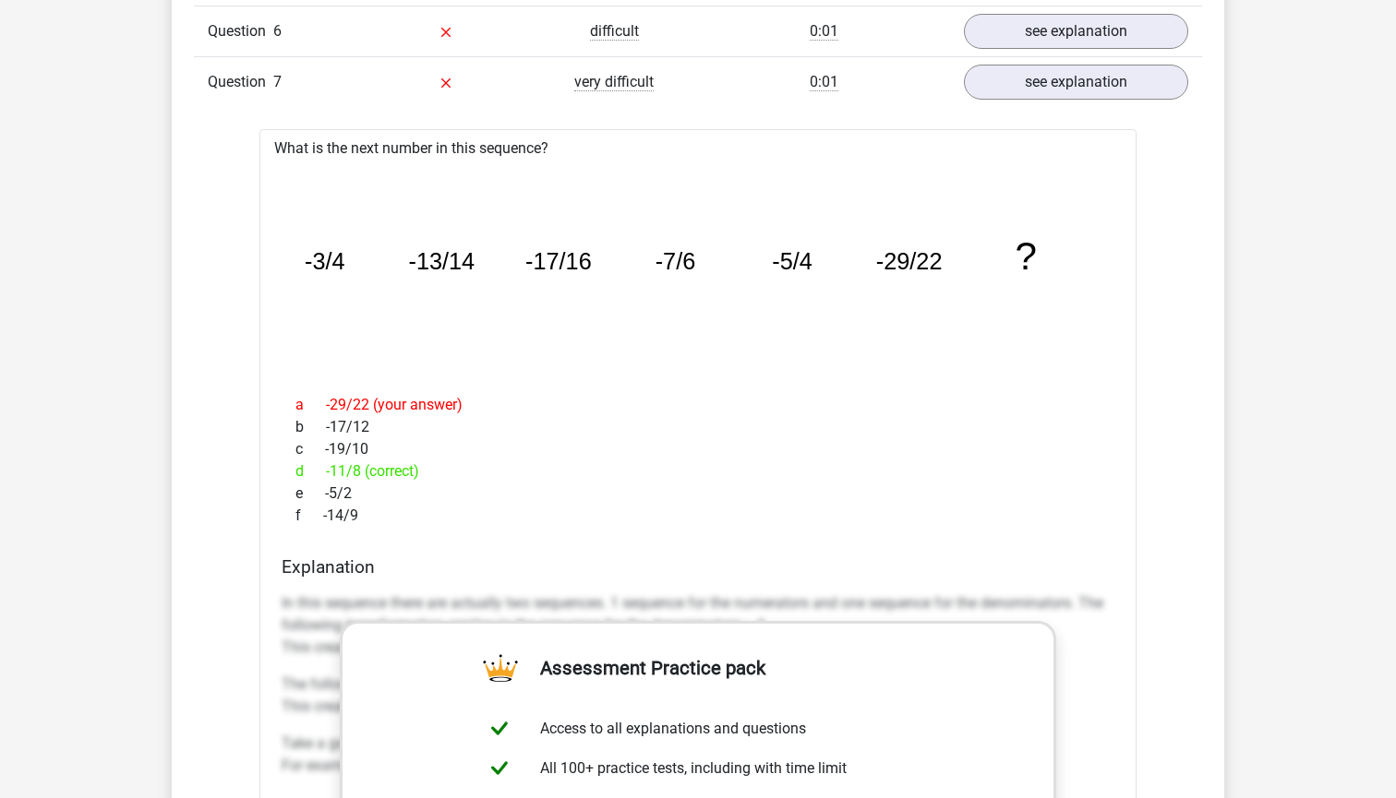
scroll to position [1808, 0]
